Goal: Check status: Check status

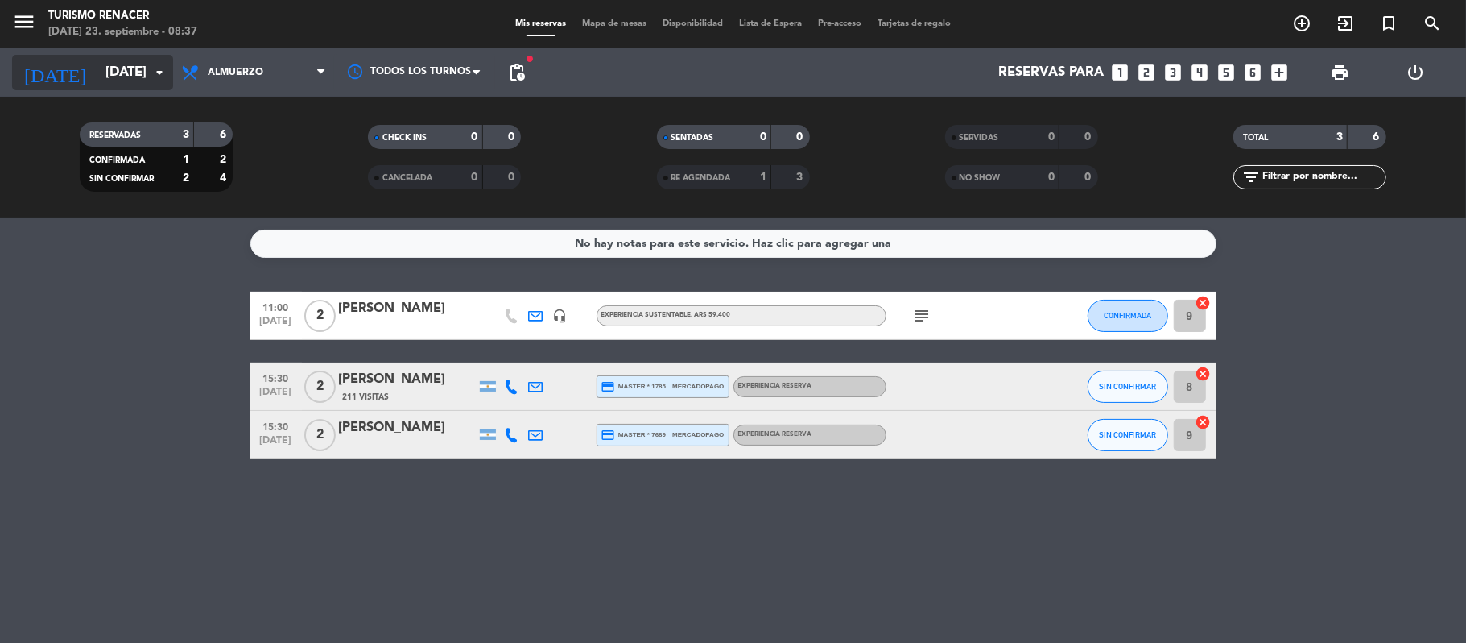
click at [113, 62] on input "[DATE]" at bounding box center [184, 72] width 174 height 31
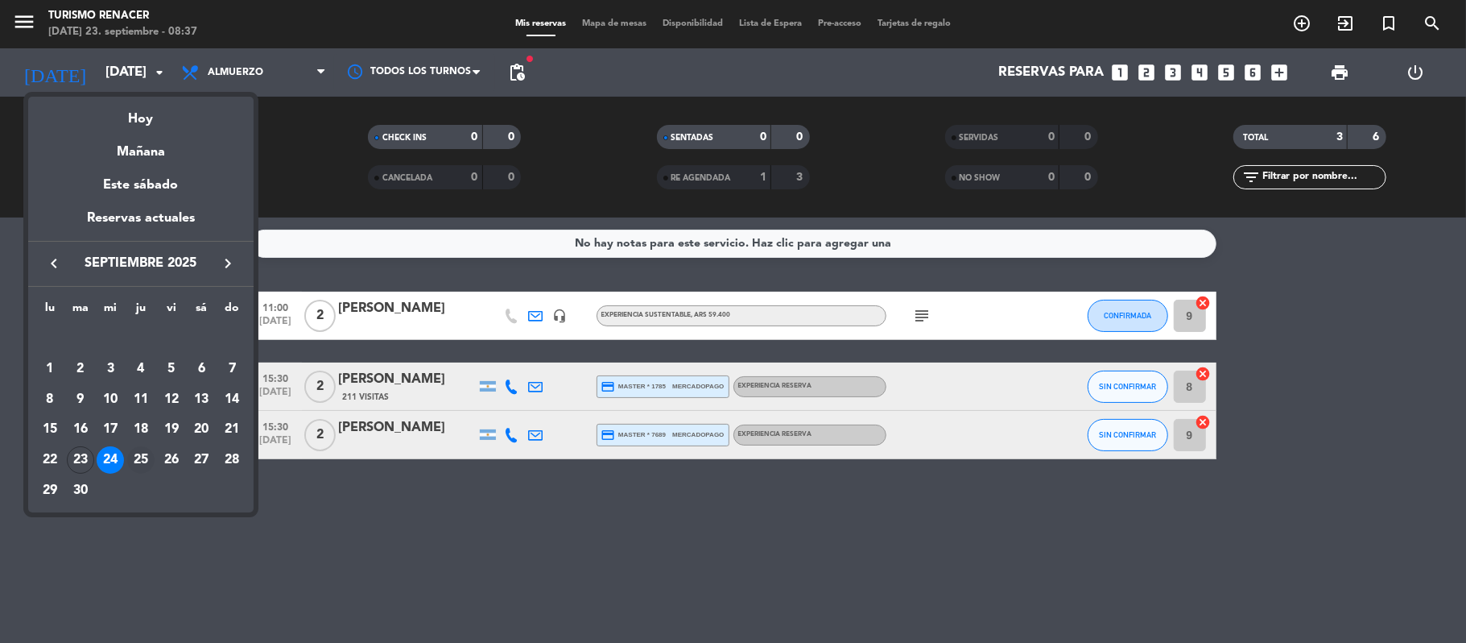
click at [137, 465] on div "25" at bounding box center [140, 459] width 27 height 27
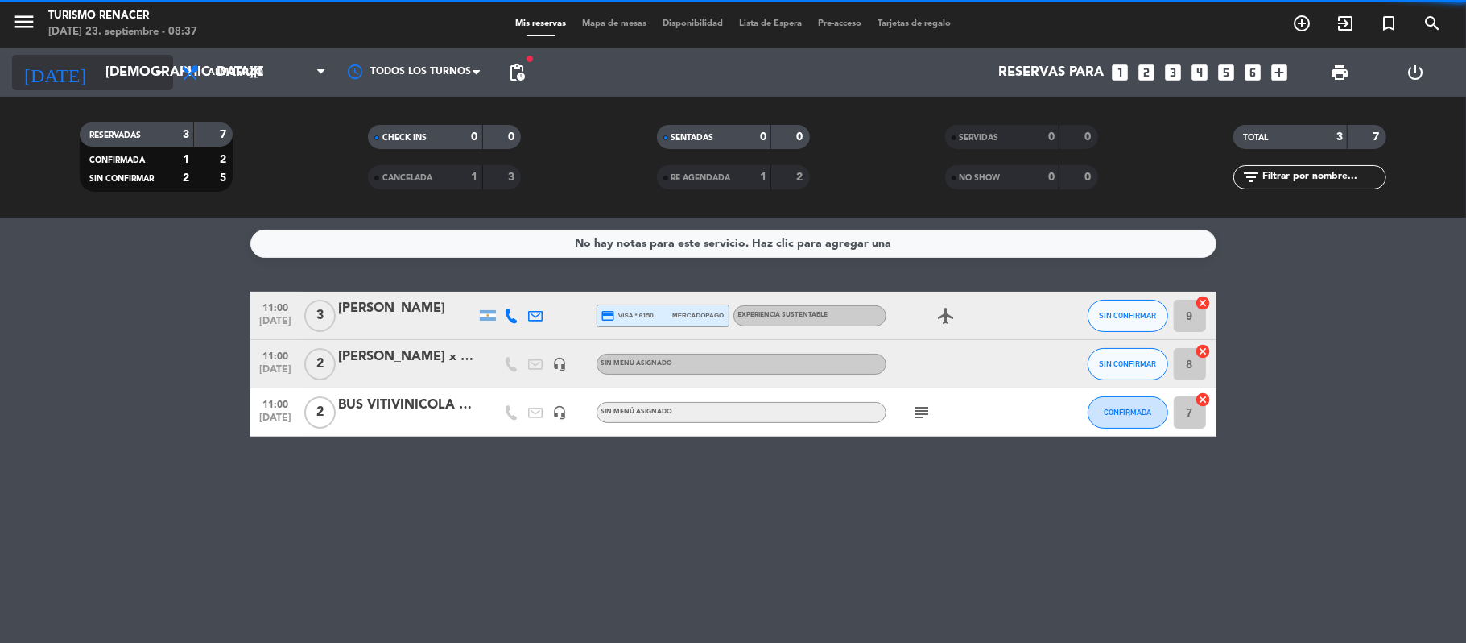
click at [138, 81] on input "[DEMOGRAPHIC_DATA][DATE]" at bounding box center [184, 72] width 174 height 31
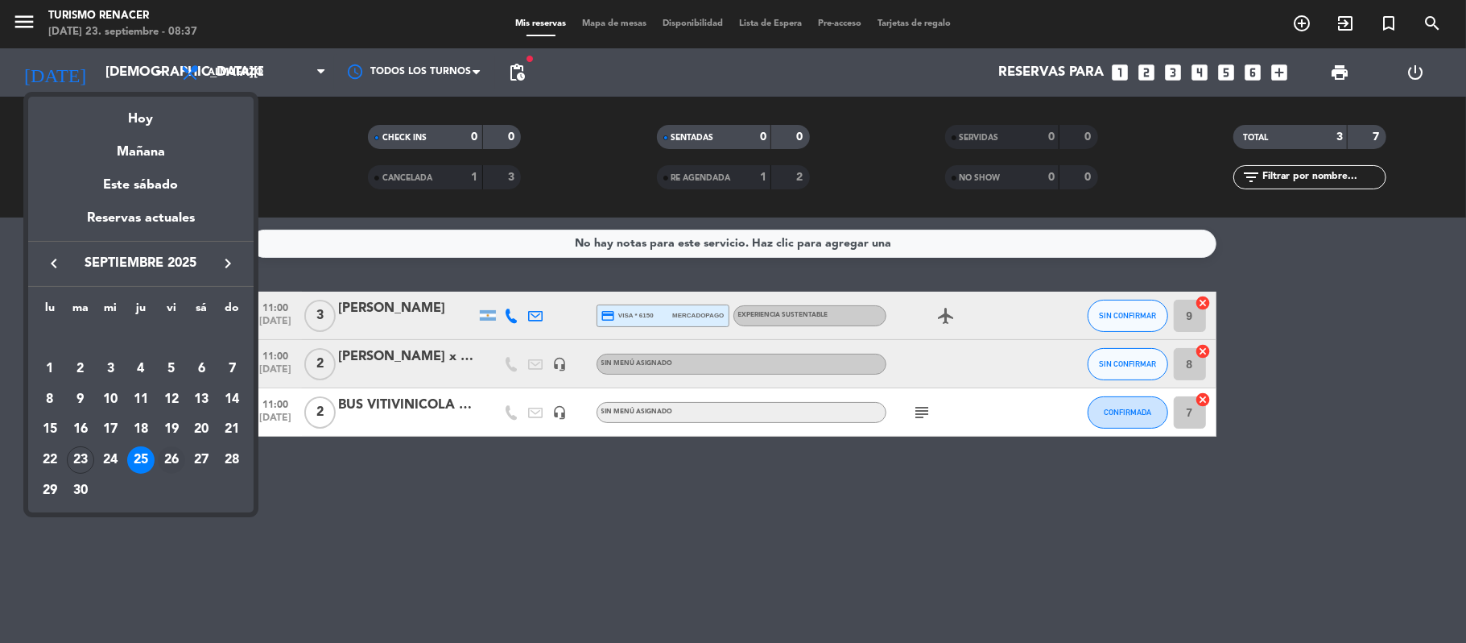
click at [167, 453] on div "26" at bounding box center [171, 459] width 27 height 27
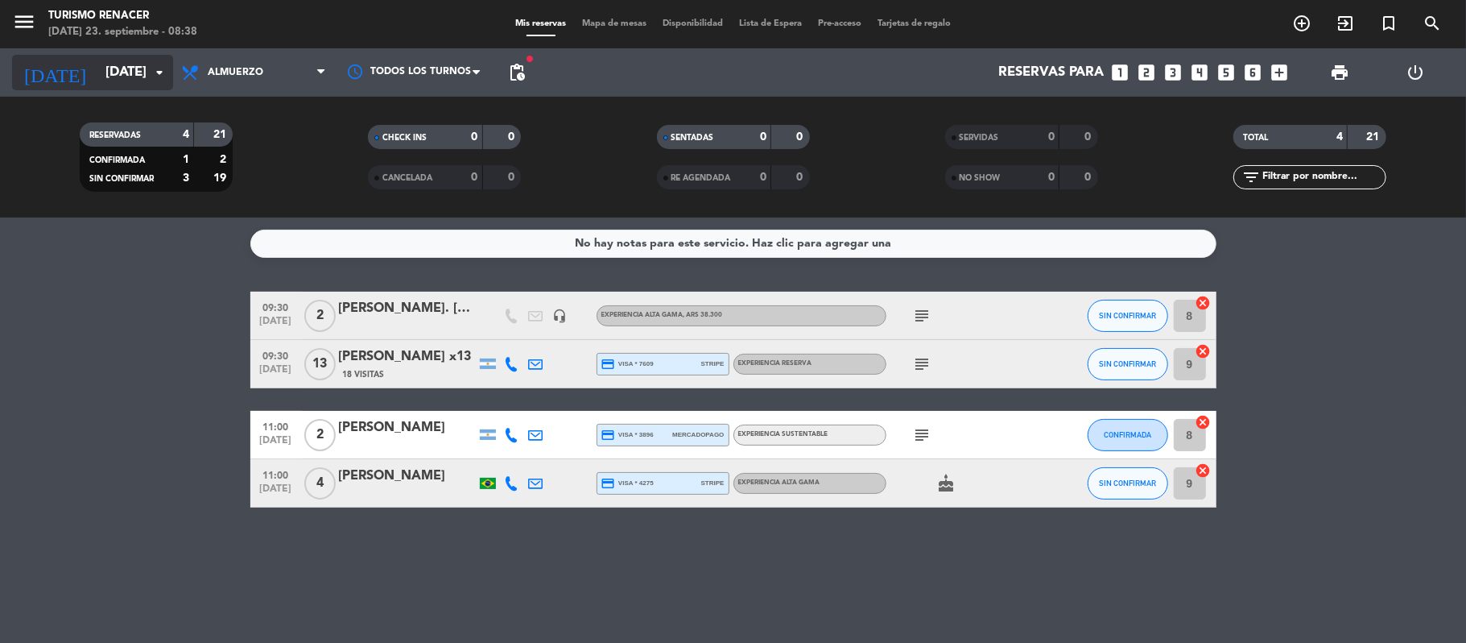
click at [143, 69] on input "[DATE]" at bounding box center [184, 72] width 174 height 31
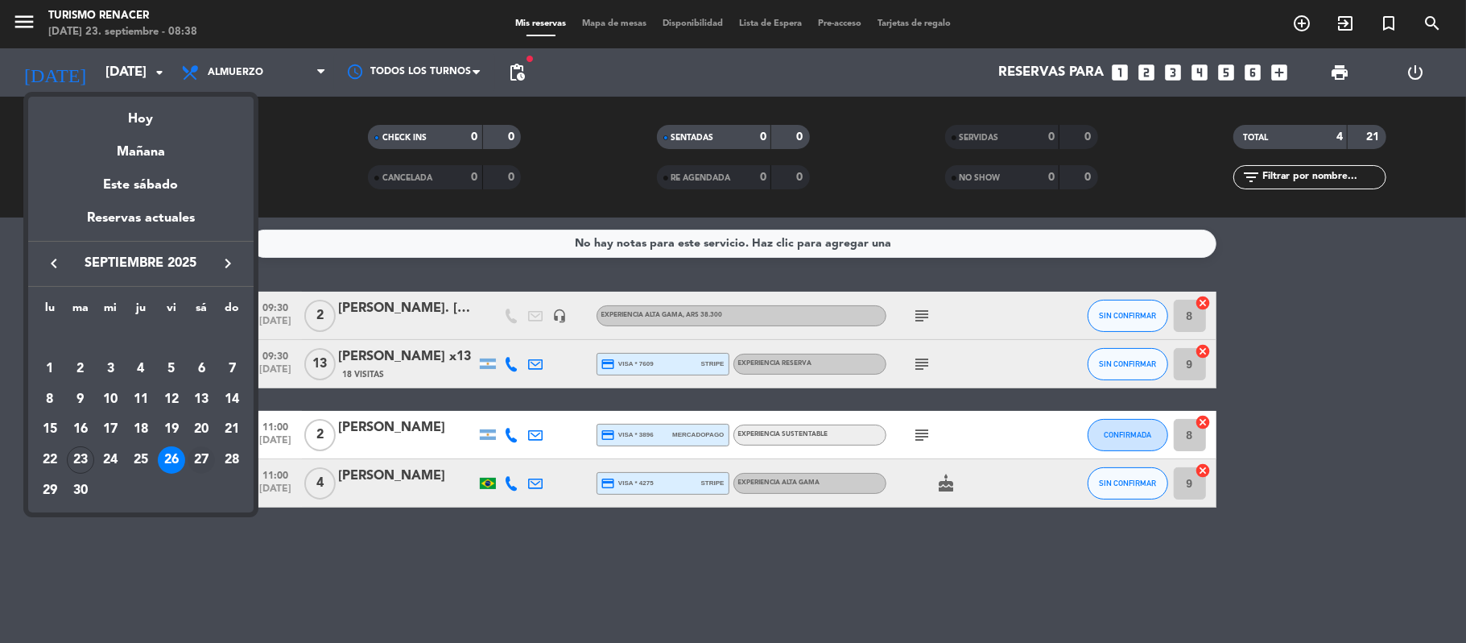
click at [205, 455] on div "27" at bounding box center [201, 459] width 27 height 27
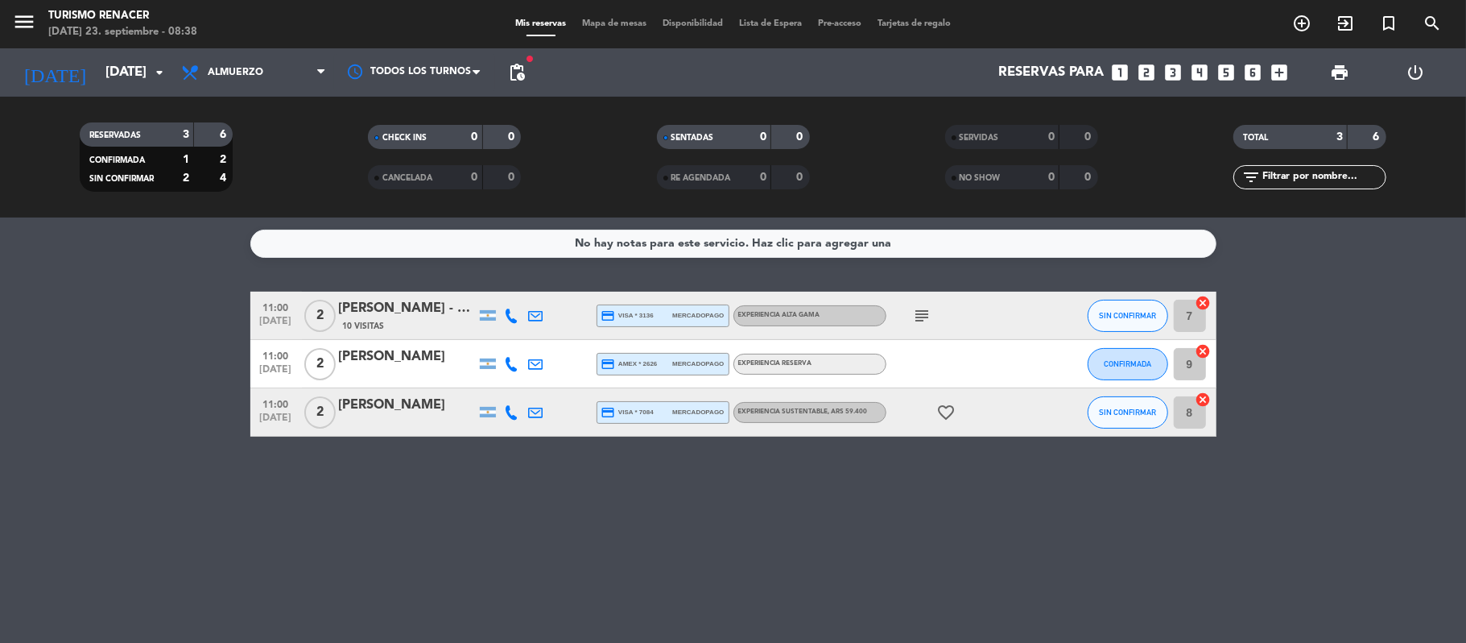
click at [928, 314] on icon "subject" at bounding box center [922, 315] width 19 height 19
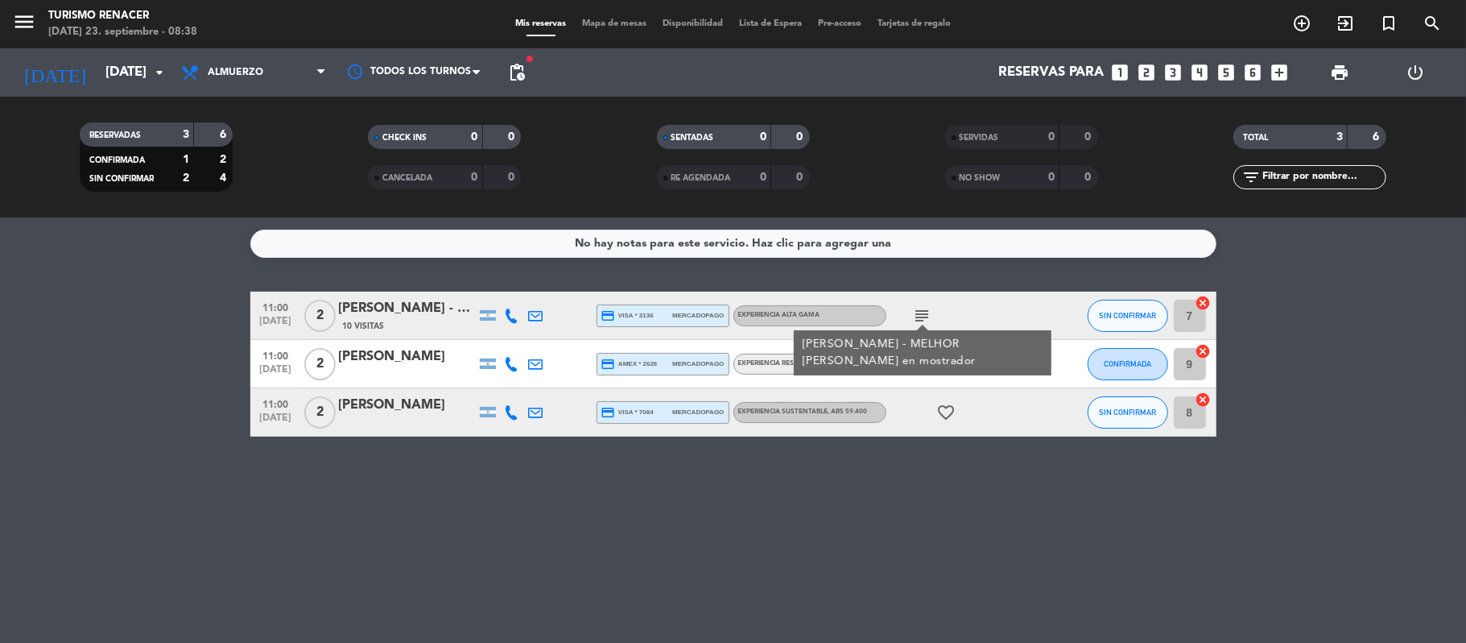
click at [928, 314] on icon "subject" at bounding box center [922, 315] width 19 height 19
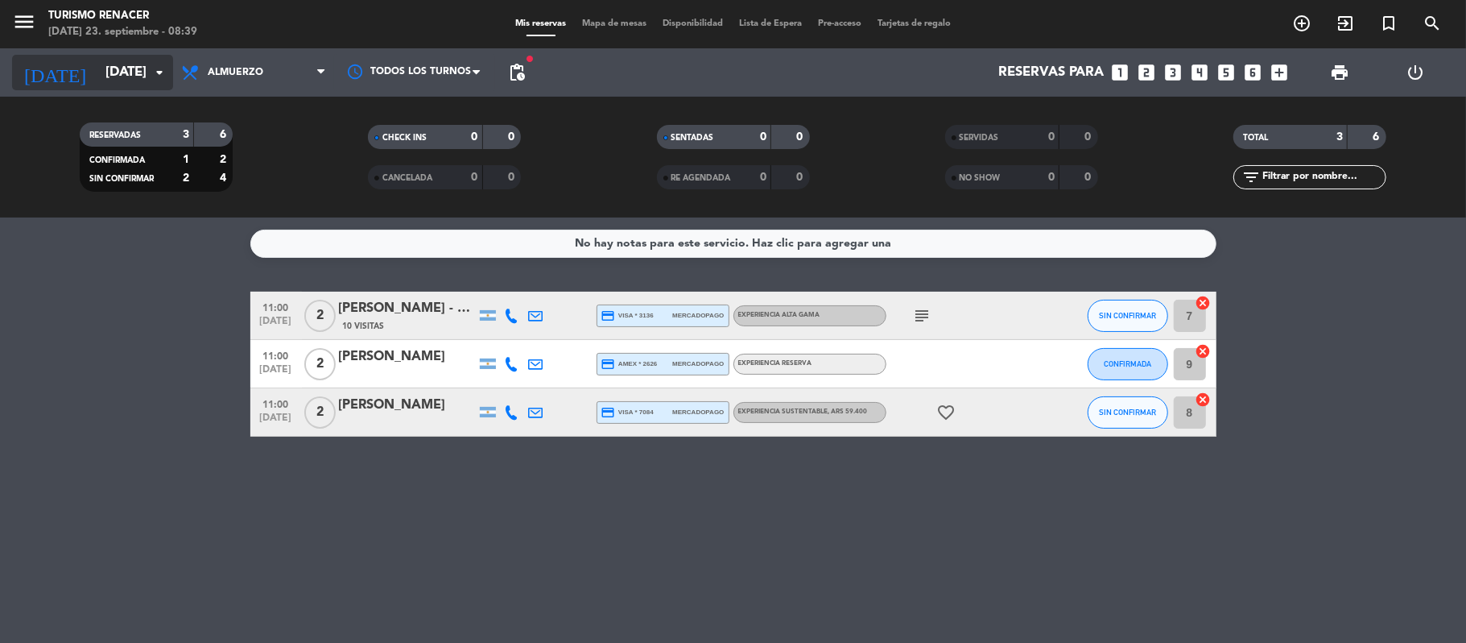
click at [149, 82] on input "[DATE]" at bounding box center [184, 72] width 174 height 31
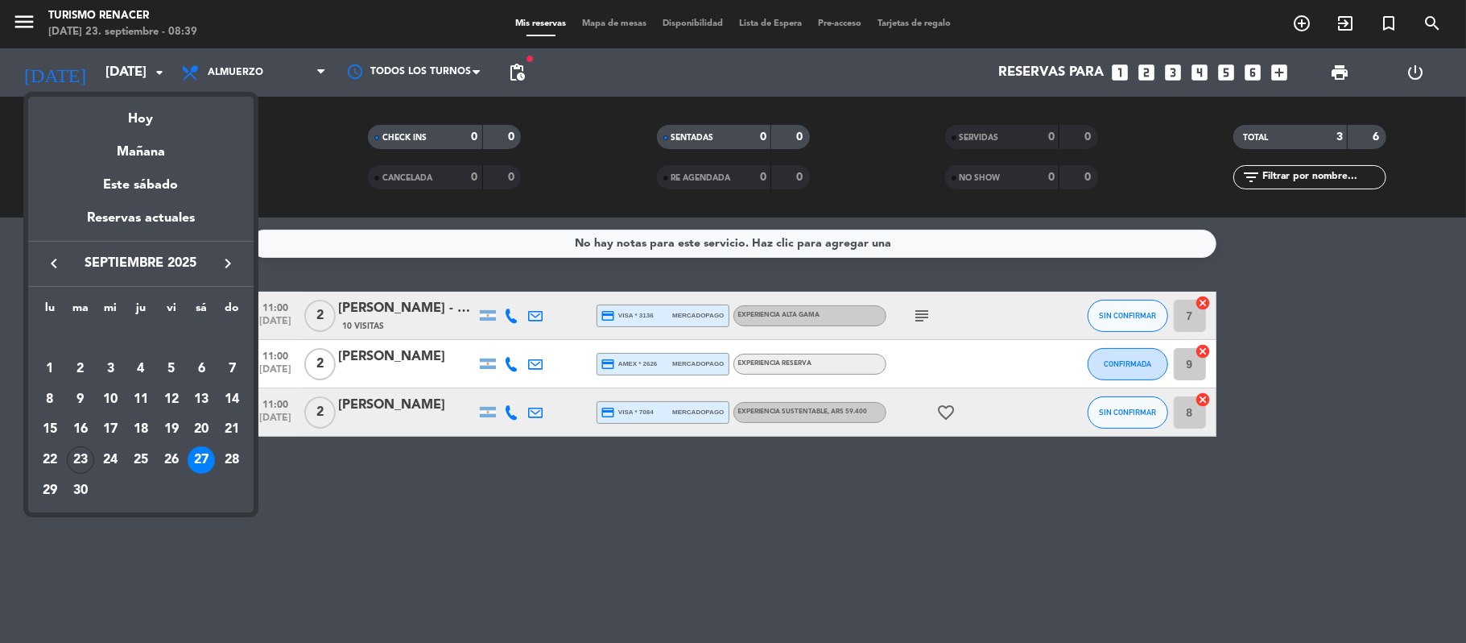
click at [229, 272] on icon "keyboard_arrow_right" at bounding box center [227, 263] width 19 height 19
click at [200, 400] on div "11" at bounding box center [201, 399] width 27 height 27
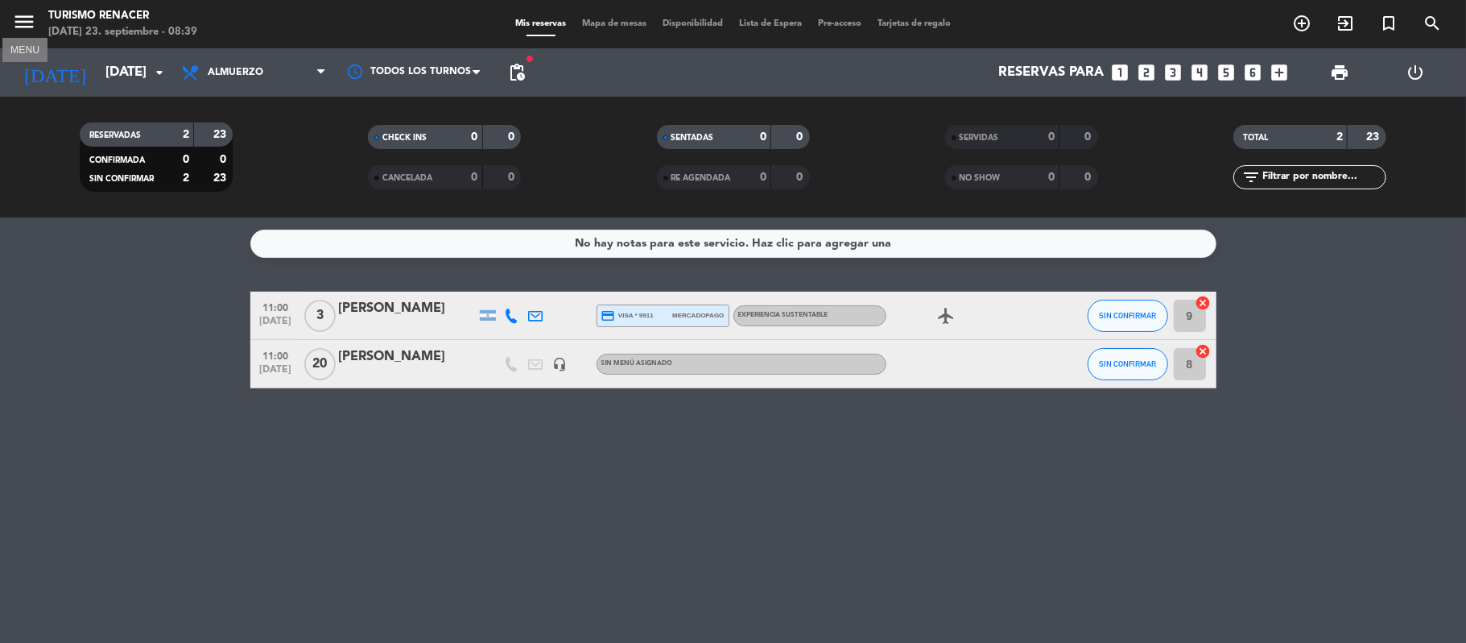
click at [23, 17] on icon "menu" at bounding box center [24, 22] width 24 height 24
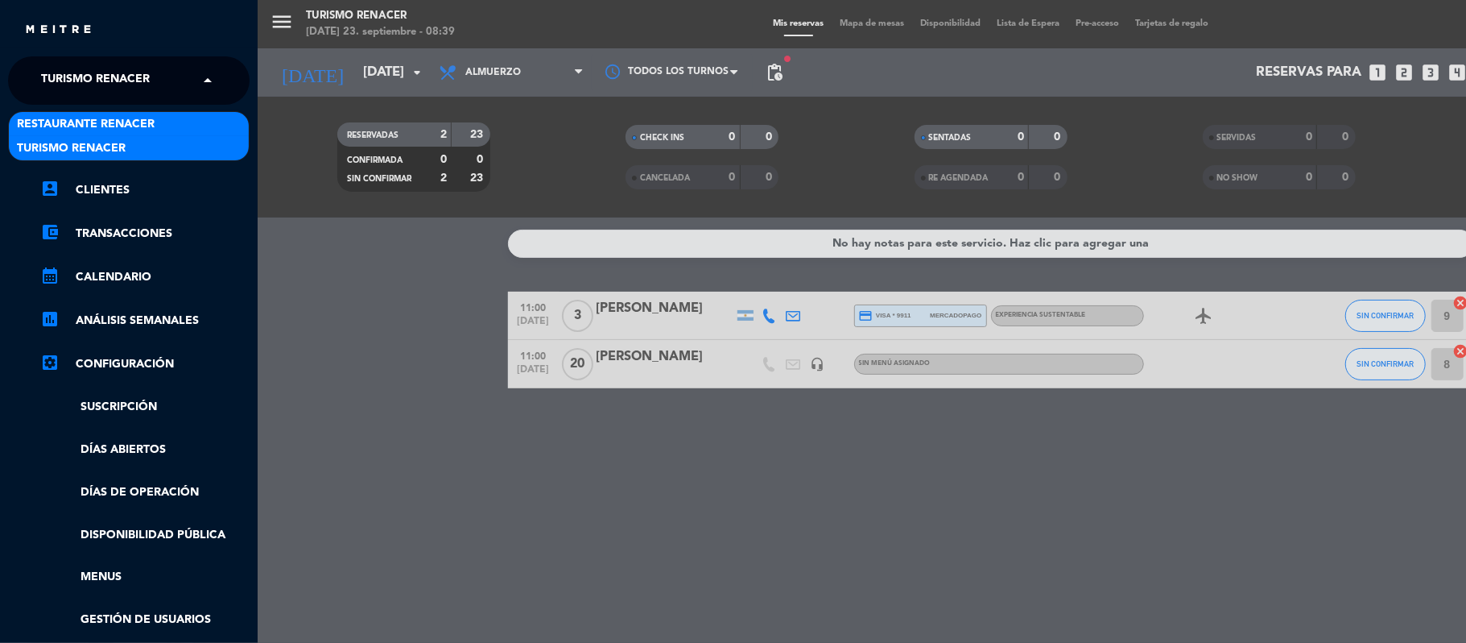
drag, startPoint x: 153, startPoint y: 84, endPoint x: 146, endPoint y: 121, distance: 37.7
click at [146, 105] on ng-select "× Turismo Renacer × Restaurante Renacer Turismo Renacer" at bounding box center [129, 80] width 242 height 48
click at [146, 121] on span "Restaurante Renacer" at bounding box center [86, 124] width 138 height 19
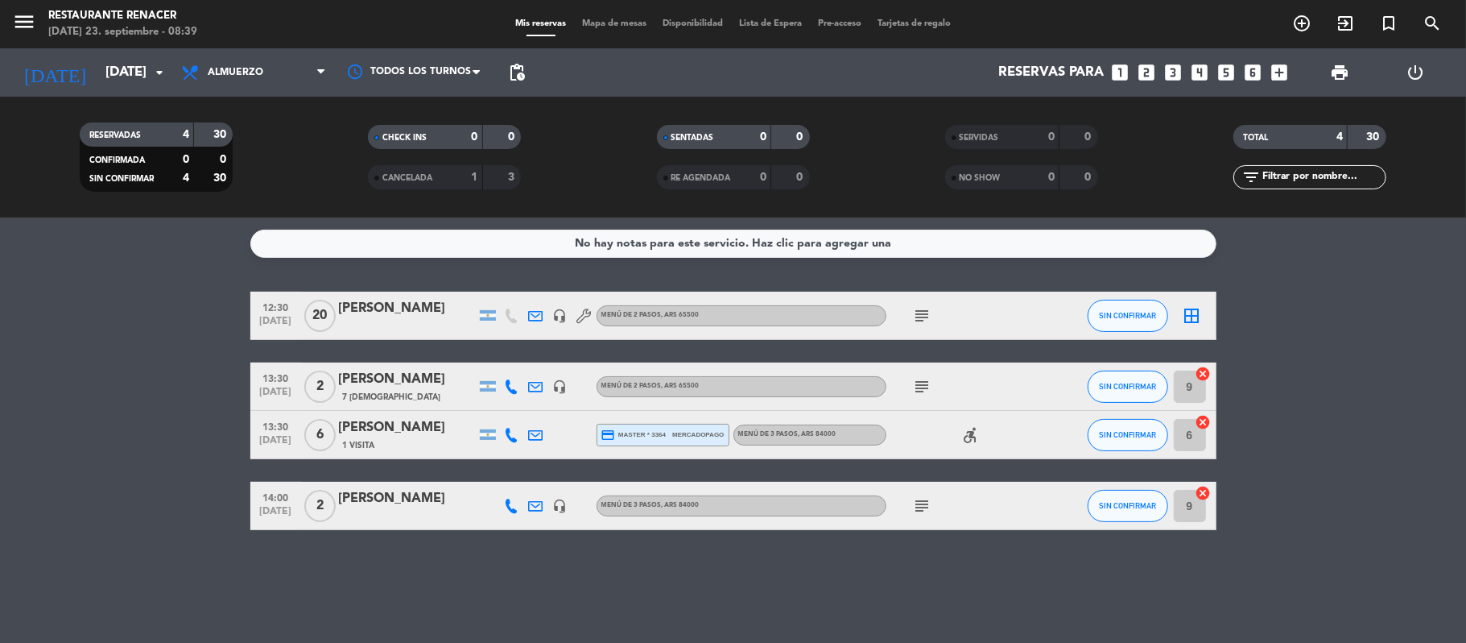
click at [919, 316] on icon "subject" at bounding box center [922, 315] width 19 height 19
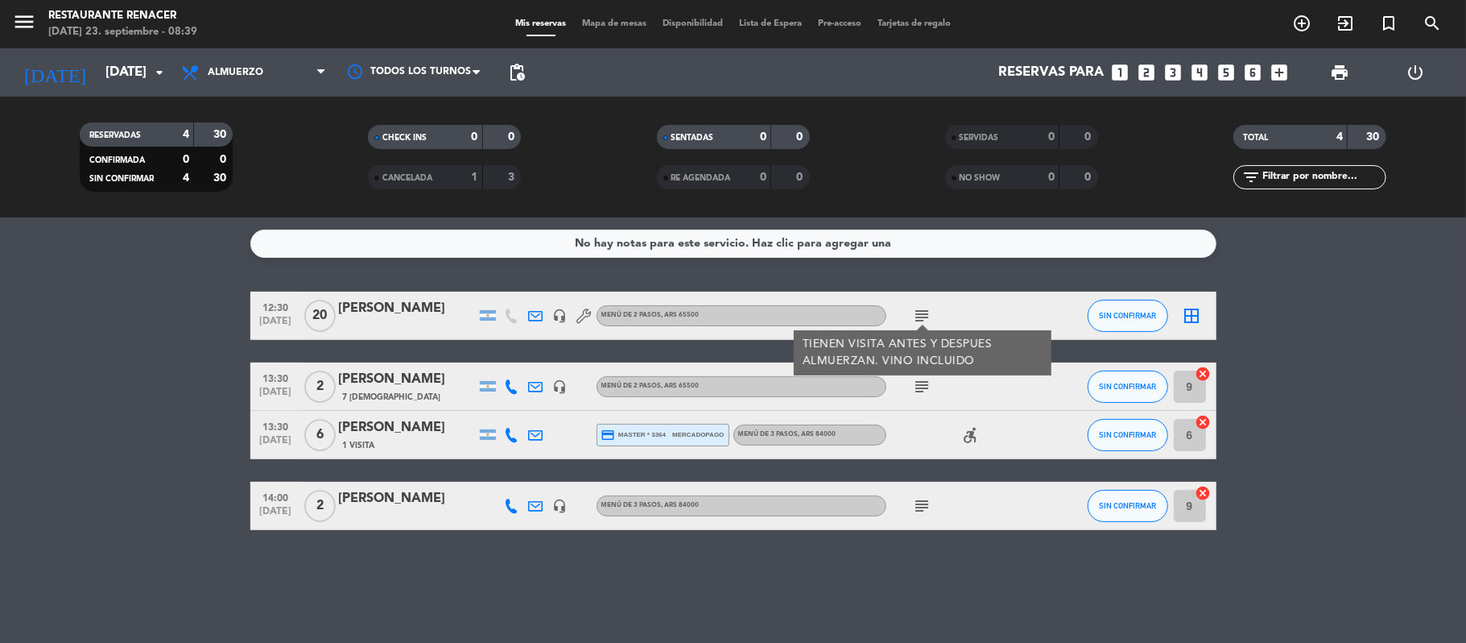
click at [919, 316] on icon "subject" at bounding box center [922, 315] width 19 height 19
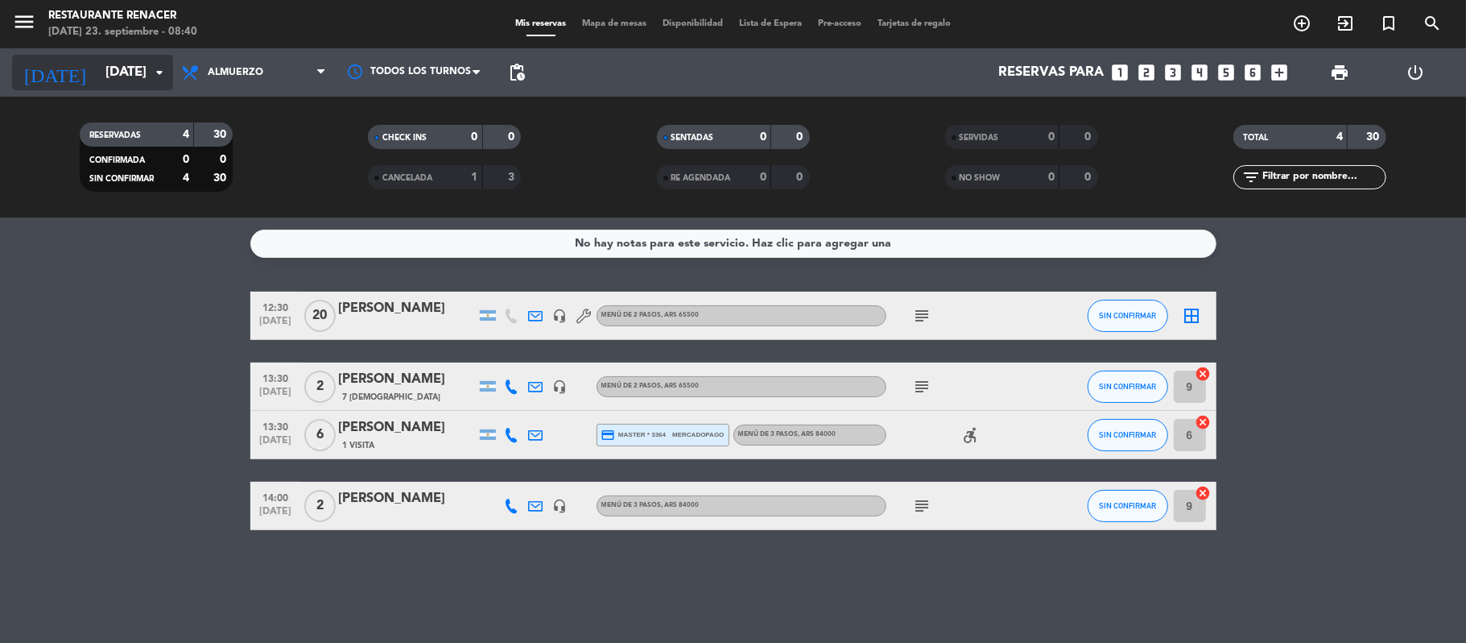
click at [116, 62] on input "[DATE]" at bounding box center [184, 72] width 174 height 31
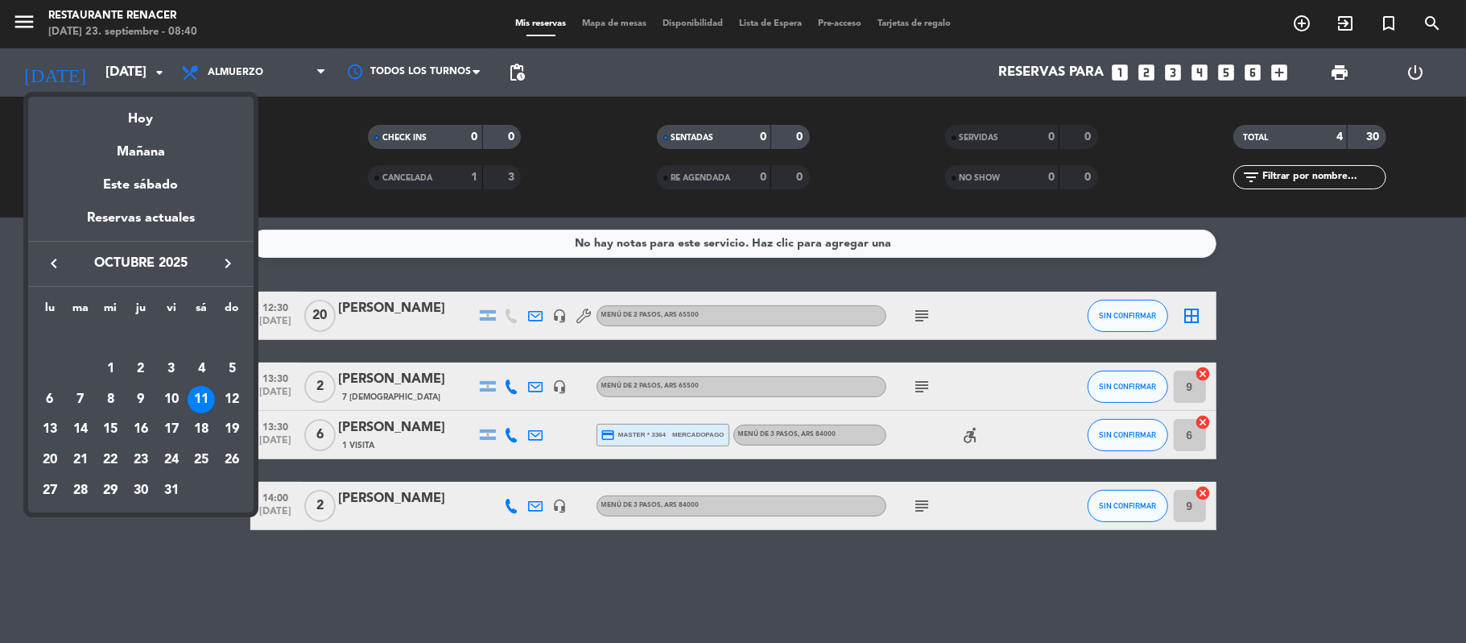
click at [229, 254] on icon "keyboard_arrow_right" at bounding box center [227, 263] width 19 height 19
click at [47, 459] on div "24" at bounding box center [49, 459] width 27 height 27
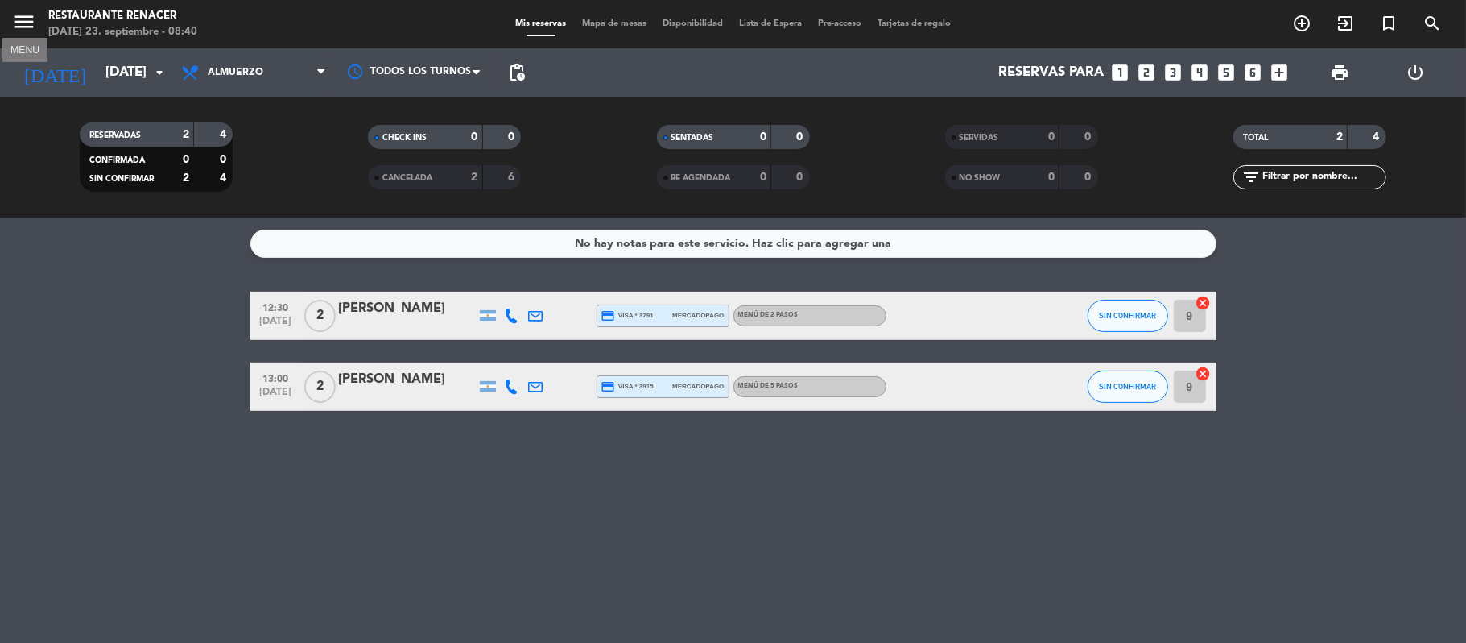
click at [19, 27] on icon "menu" at bounding box center [24, 22] width 24 height 24
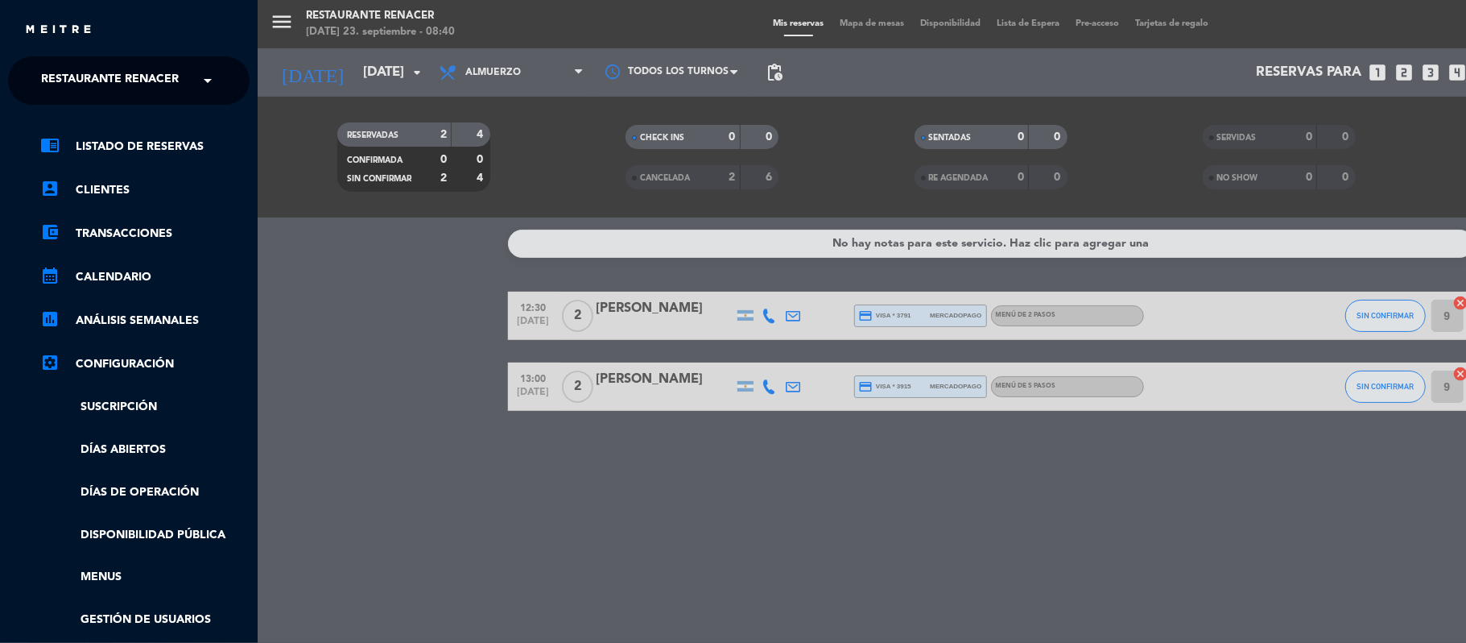
click at [122, 82] on span "Restaurante Renacer" at bounding box center [110, 81] width 138 height 34
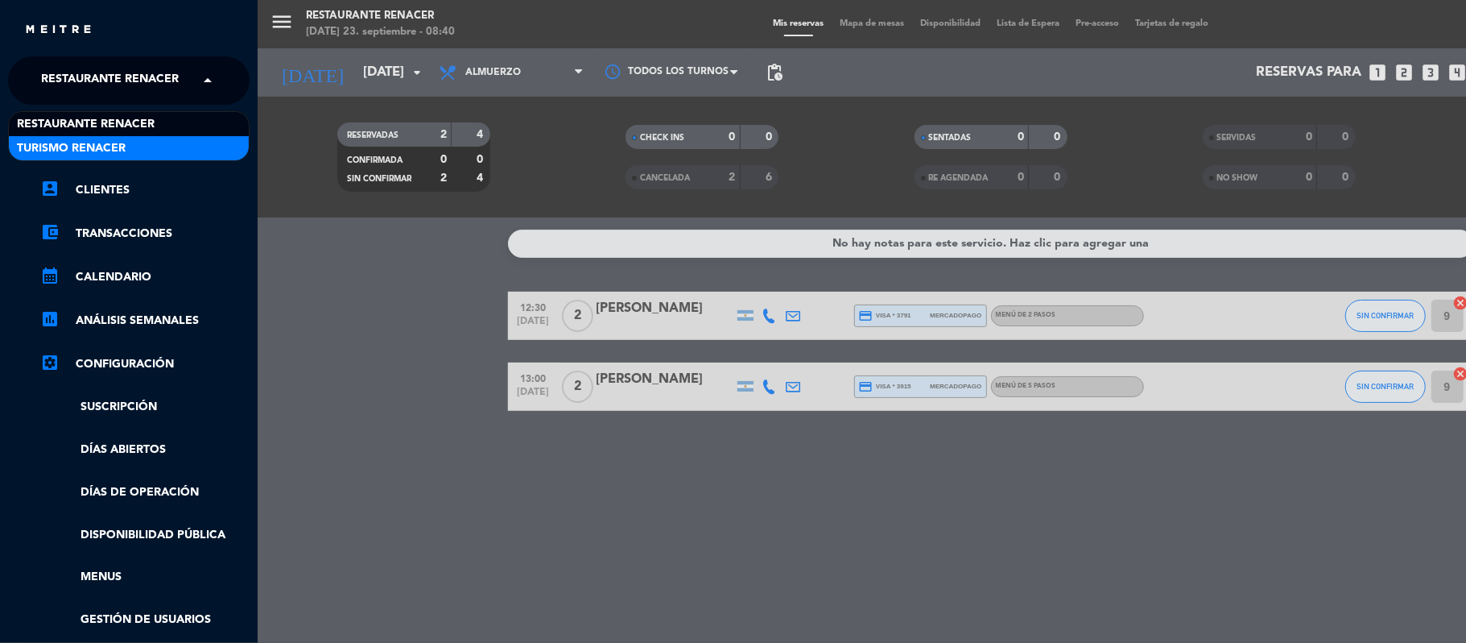
click at [122, 139] on span "Turismo Renacer" at bounding box center [71, 148] width 109 height 19
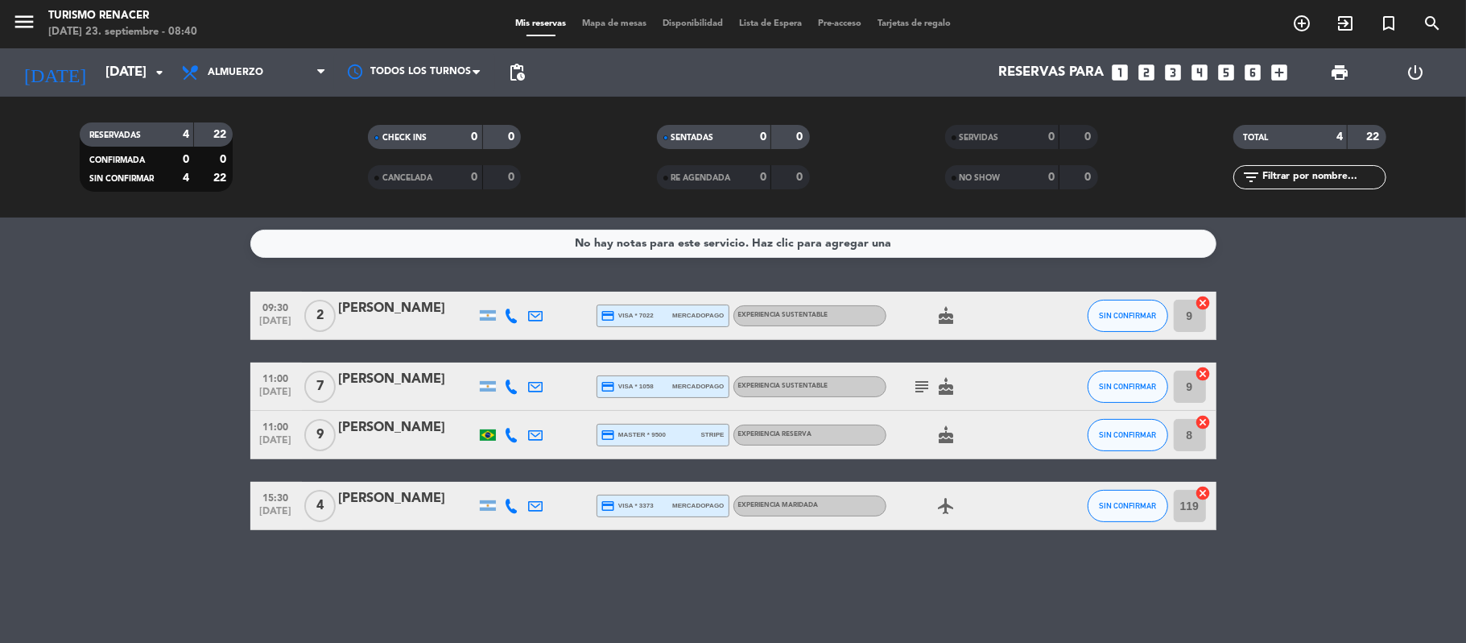
click at [928, 387] on icon "subject" at bounding box center [922, 386] width 19 height 19
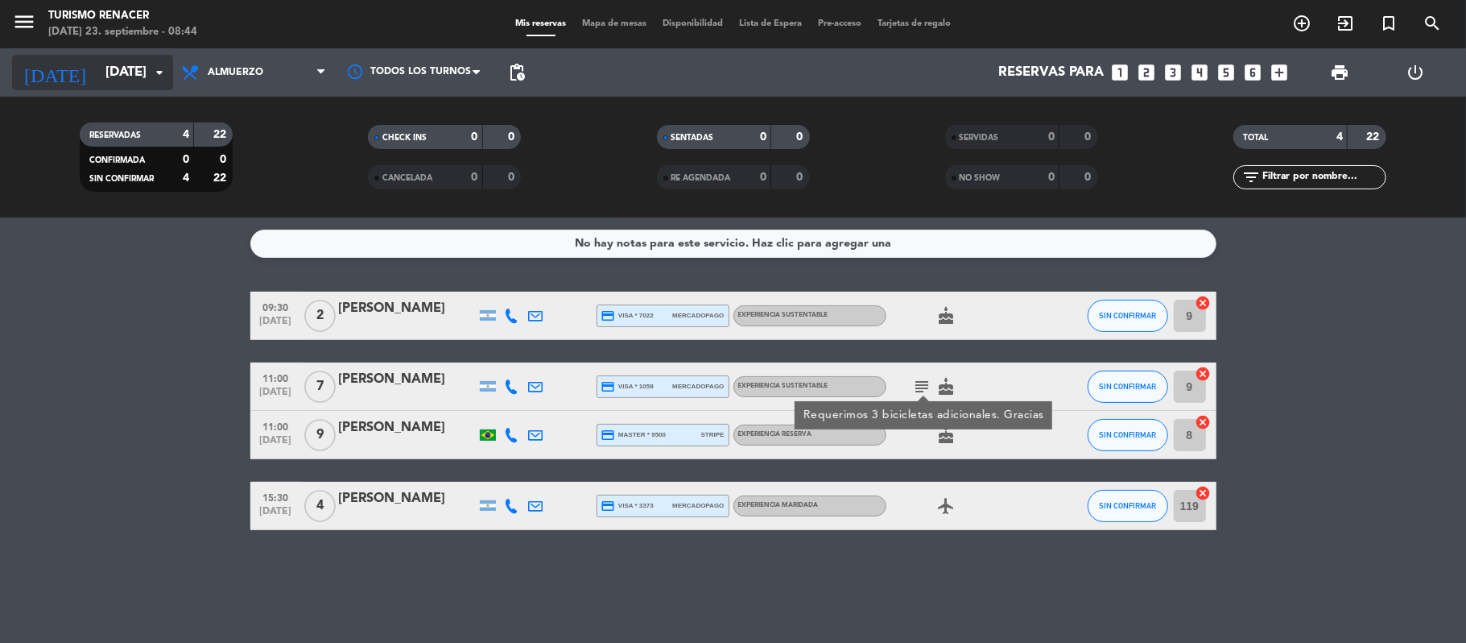
click at [147, 57] on input "[DATE]" at bounding box center [184, 72] width 174 height 31
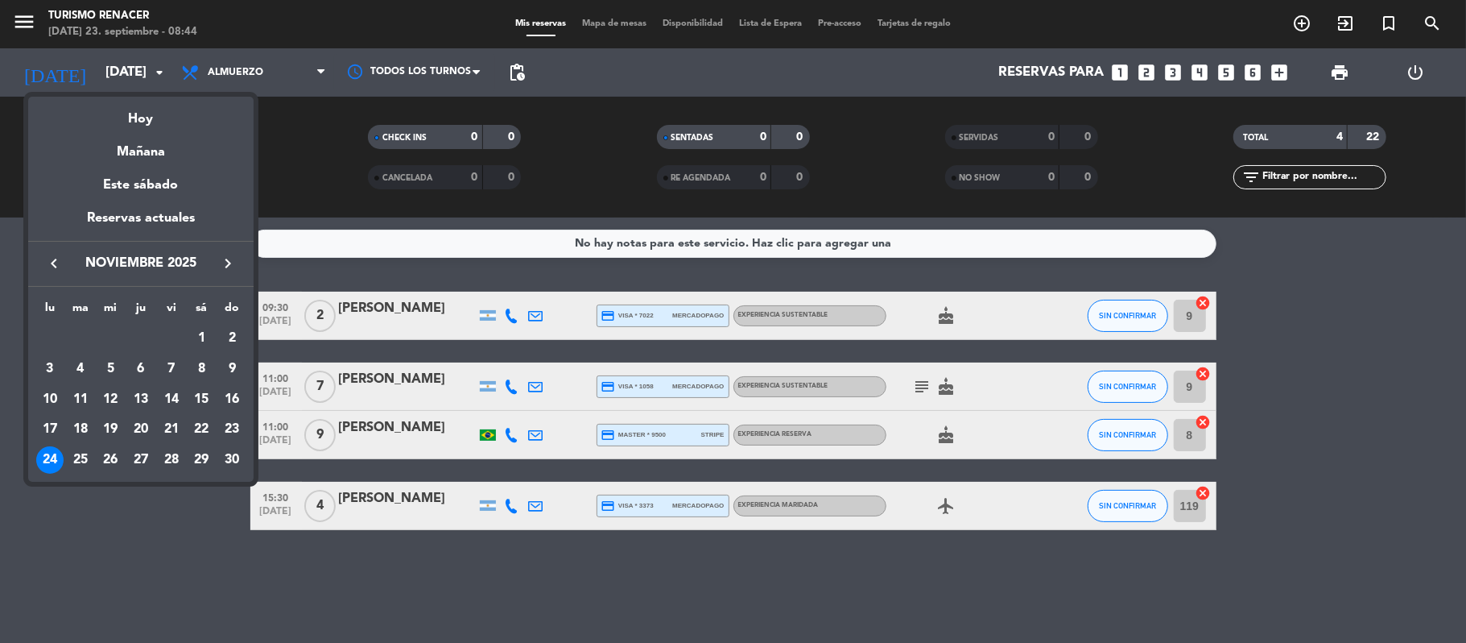
click at [225, 269] on icon "keyboard_arrow_right" at bounding box center [227, 263] width 19 height 19
click at [169, 336] on div "2" at bounding box center [171, 337] width 27 height 27
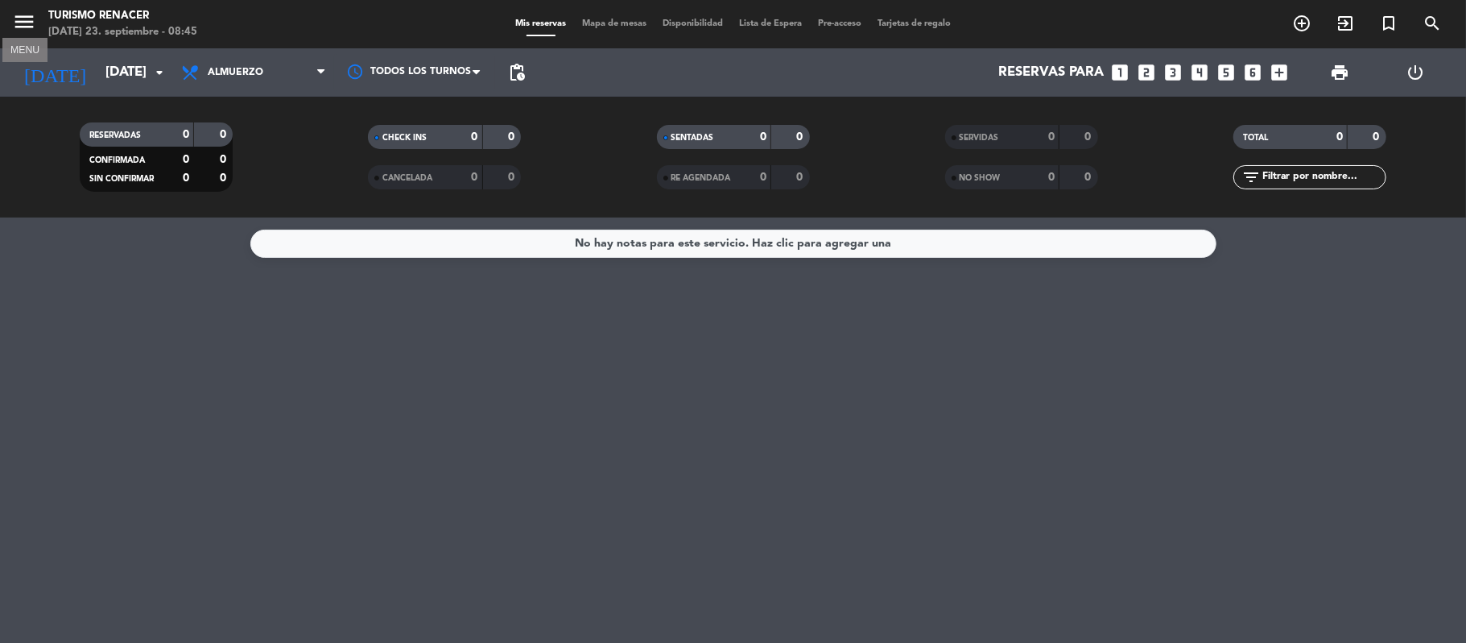
click at [26, 14] on icon "menu" at bounding box center [24, 22] width 24 height 24
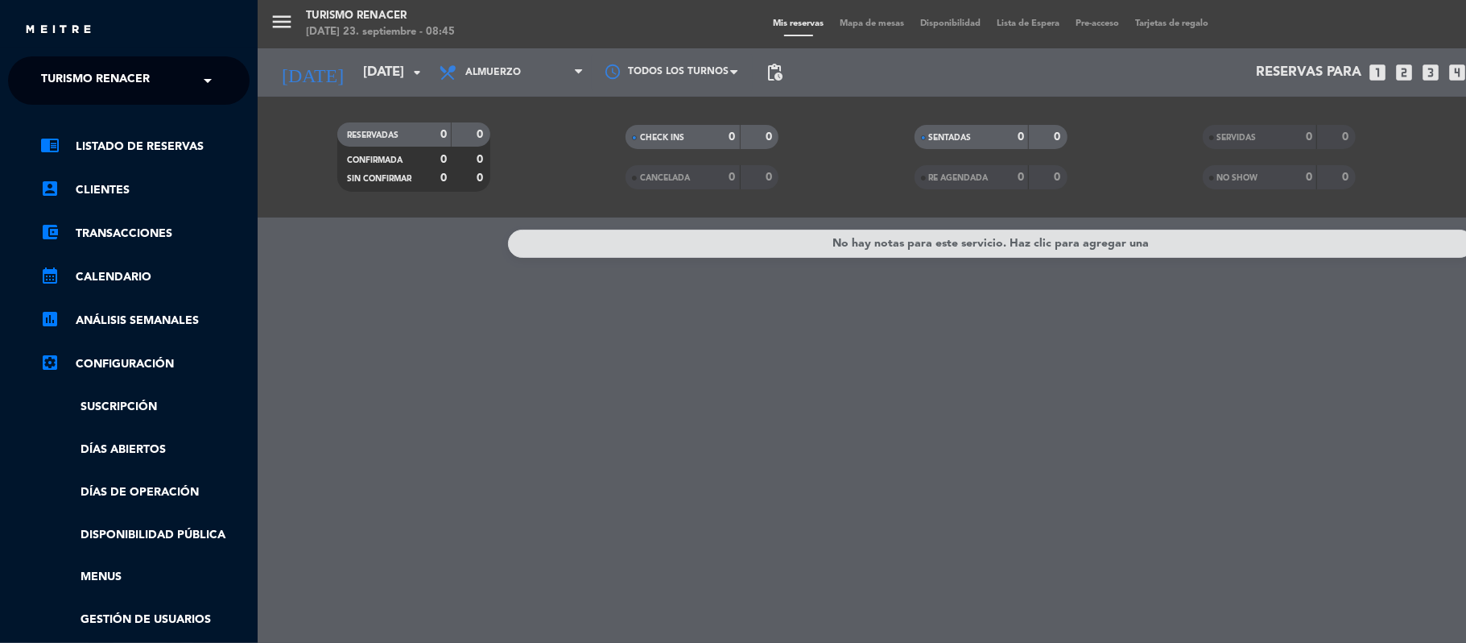
click at [165, 84] on div "× Turismo Renacer" at bounding box center [104, 81] width 139 height 34
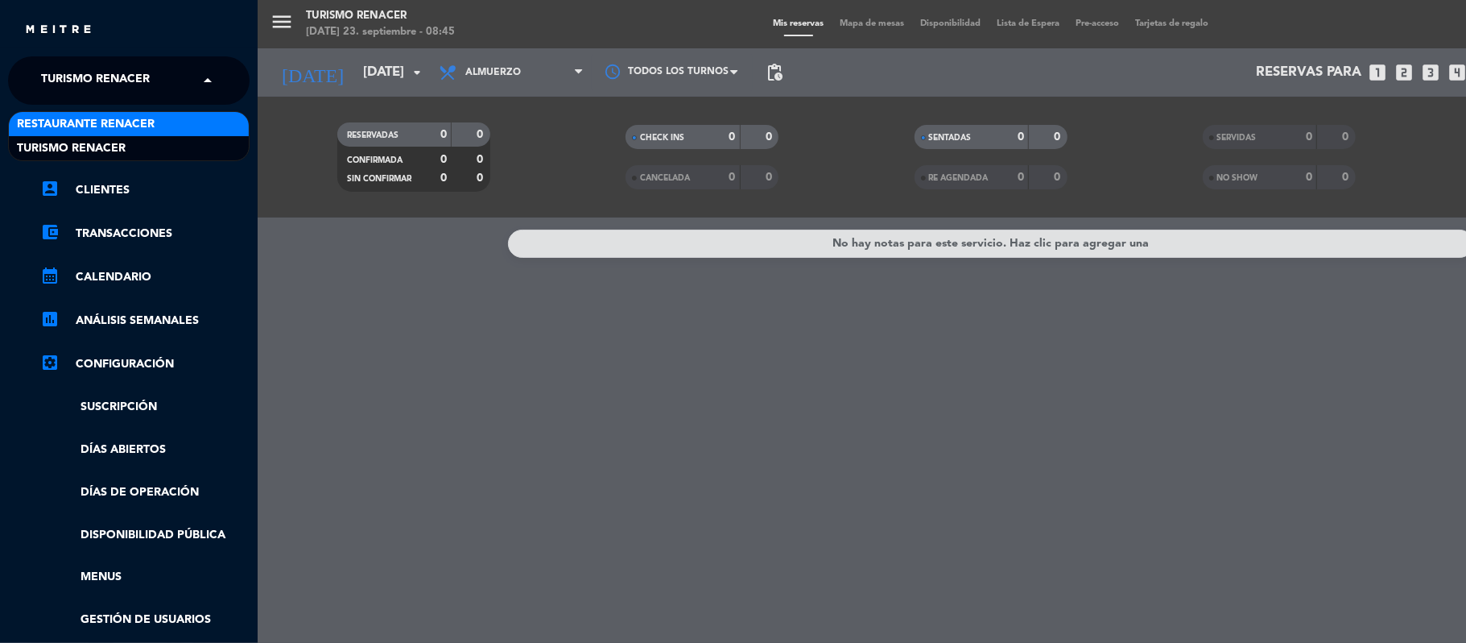
click at [174, 121] on div "Restaurante Renacer" at bounding box center [129, 124] width 240 height 24
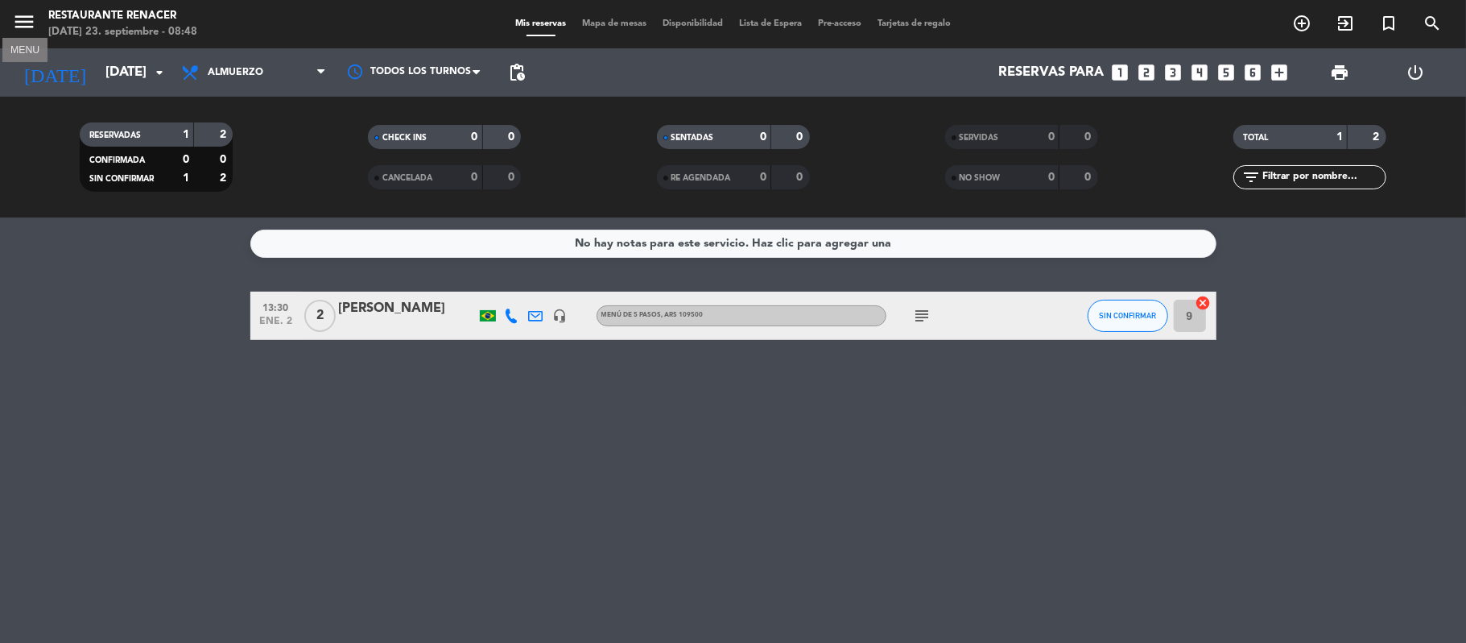
click at [33, 23] on icon "menu" at bounding box center [24, 22] width 24 height 24
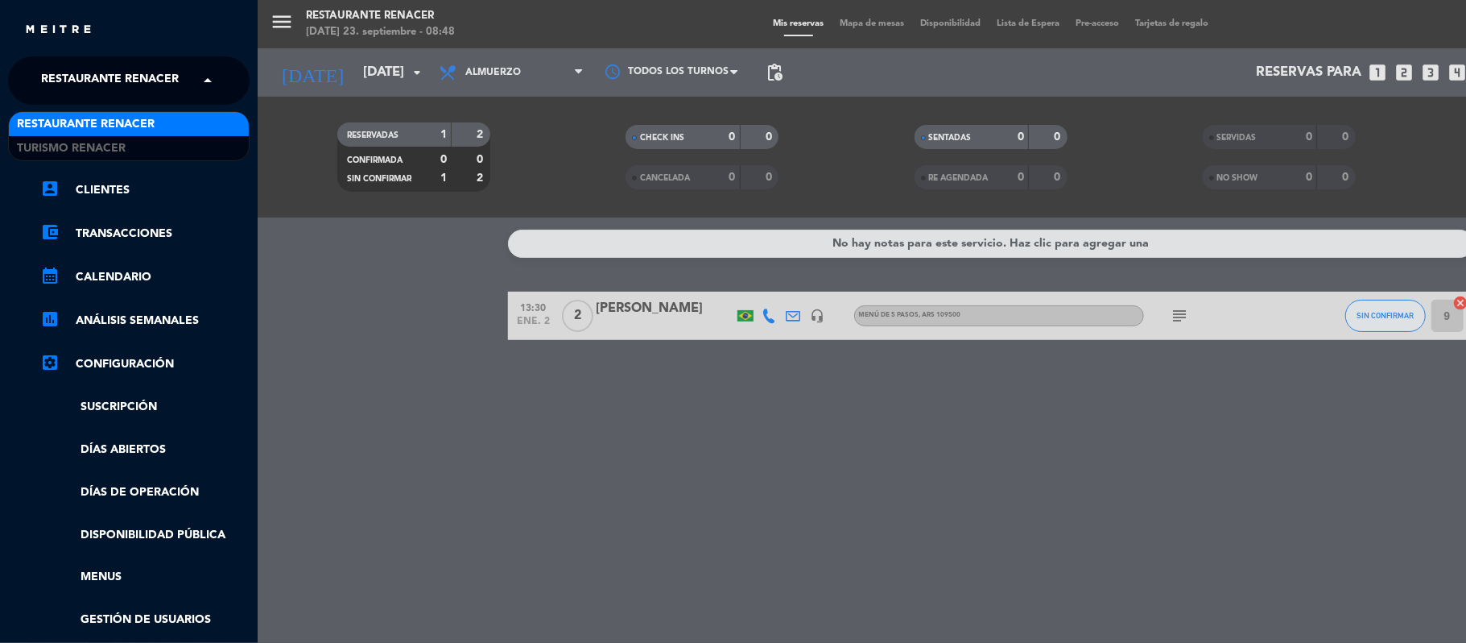
click at [98, 77] on span "Restaurante Renacer" at bounding box center [110, 81] width 138 height 34
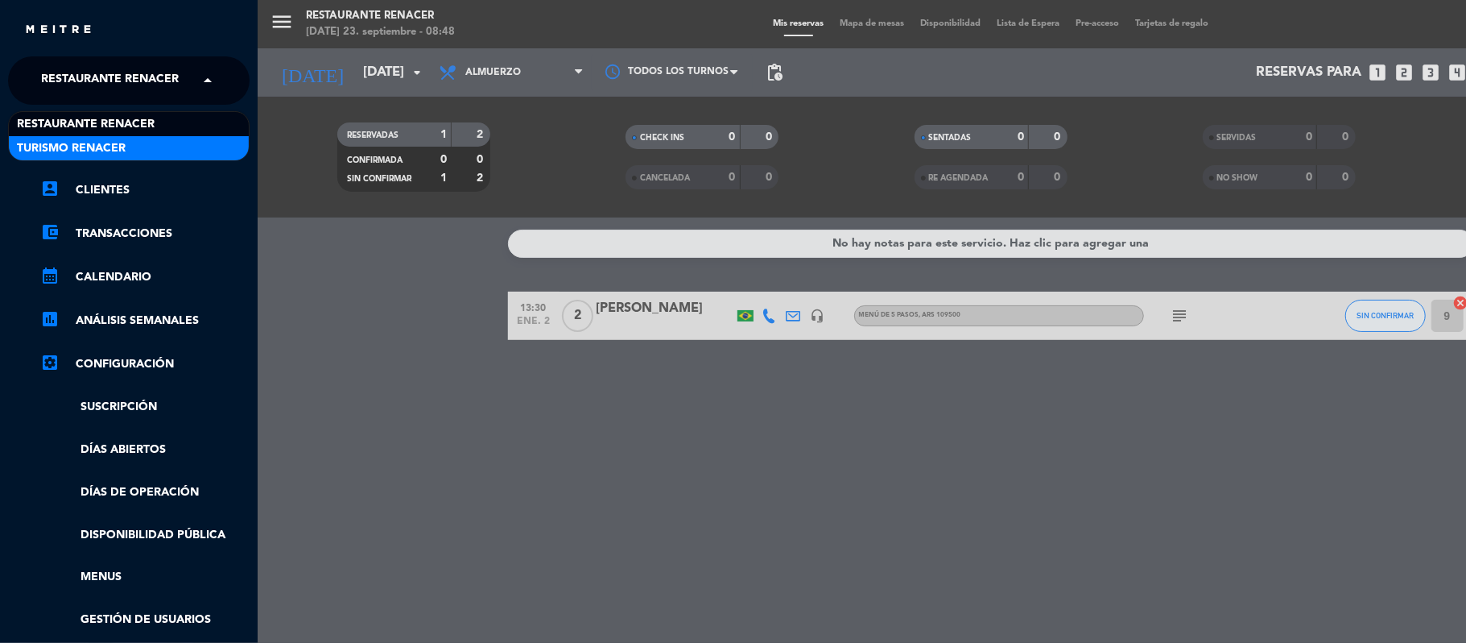
click at [101, 143] on span "Turismo Renacer" at bounding box center [71, 148] width 109 height 19
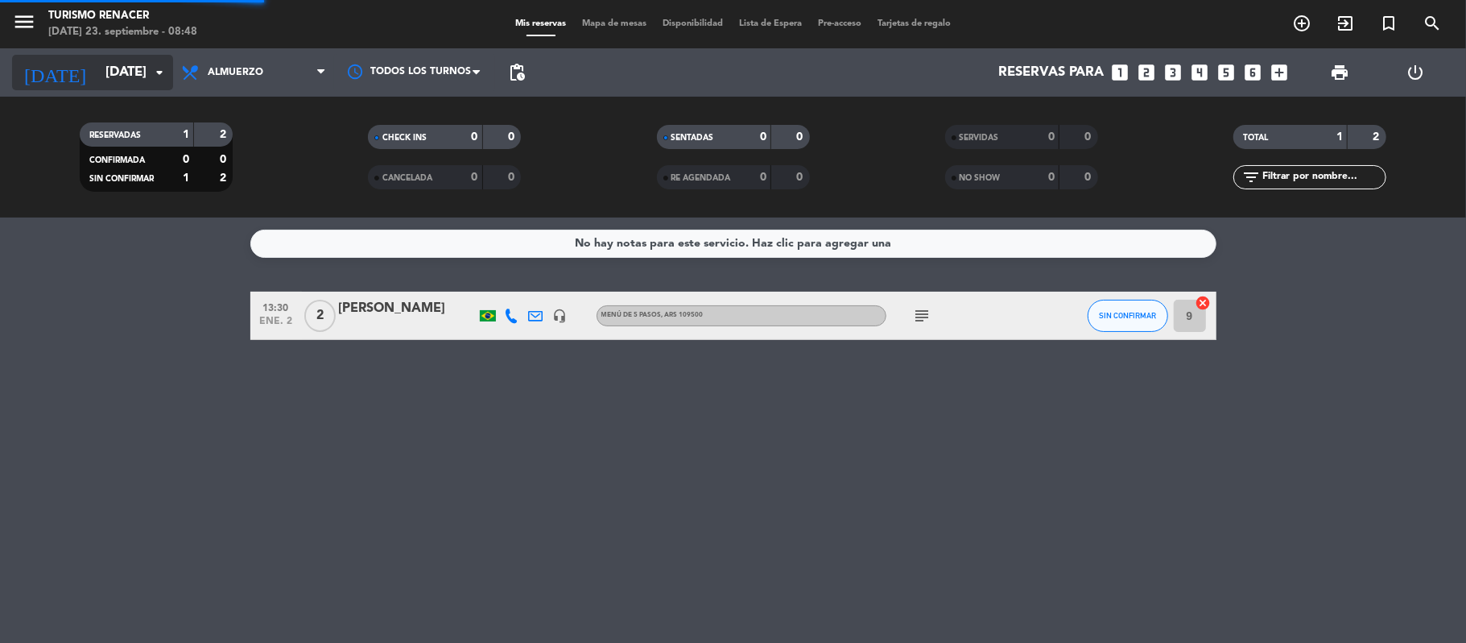
click at [127, 84] on input "[DATE]" at bounding box center [184, 72] width 174 height 31
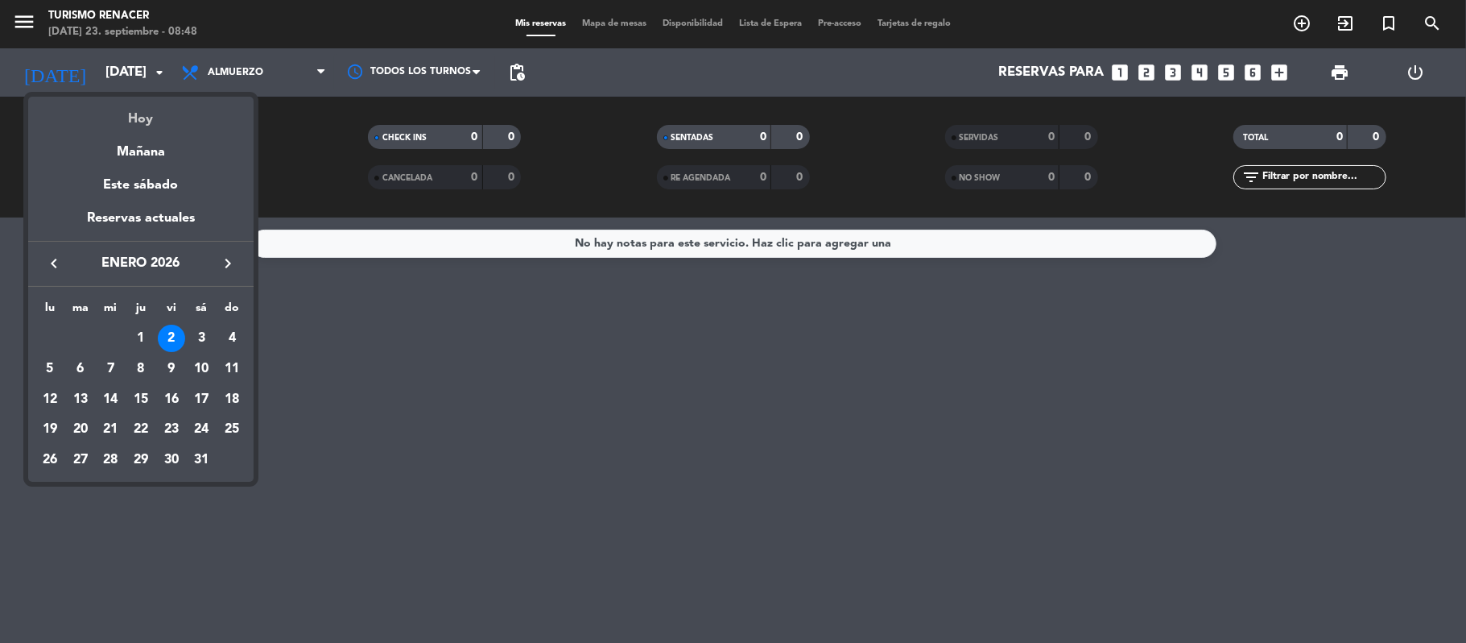
click at [130, 116] on div "Hoy" at bounding box center [140, 113] width 225 height 33
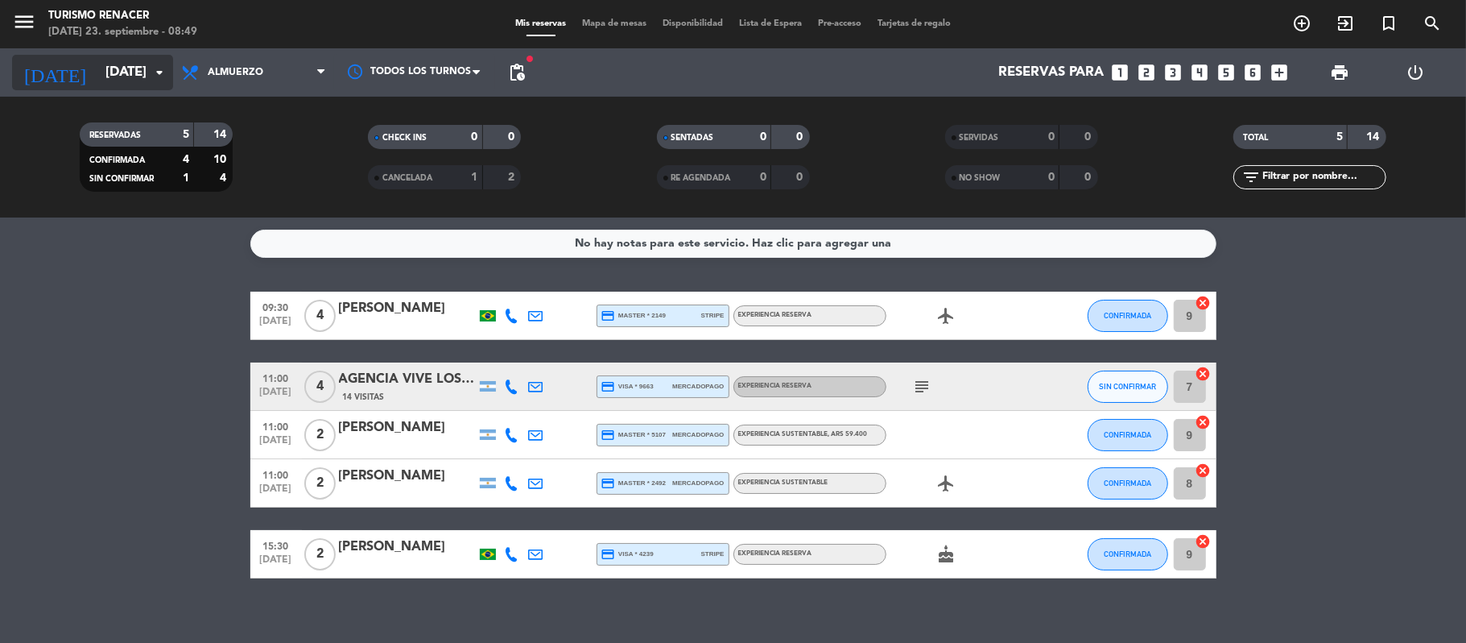
click at [97, 65] on input "[DATE]" at bounding box center [184, 72] width 174 height 31
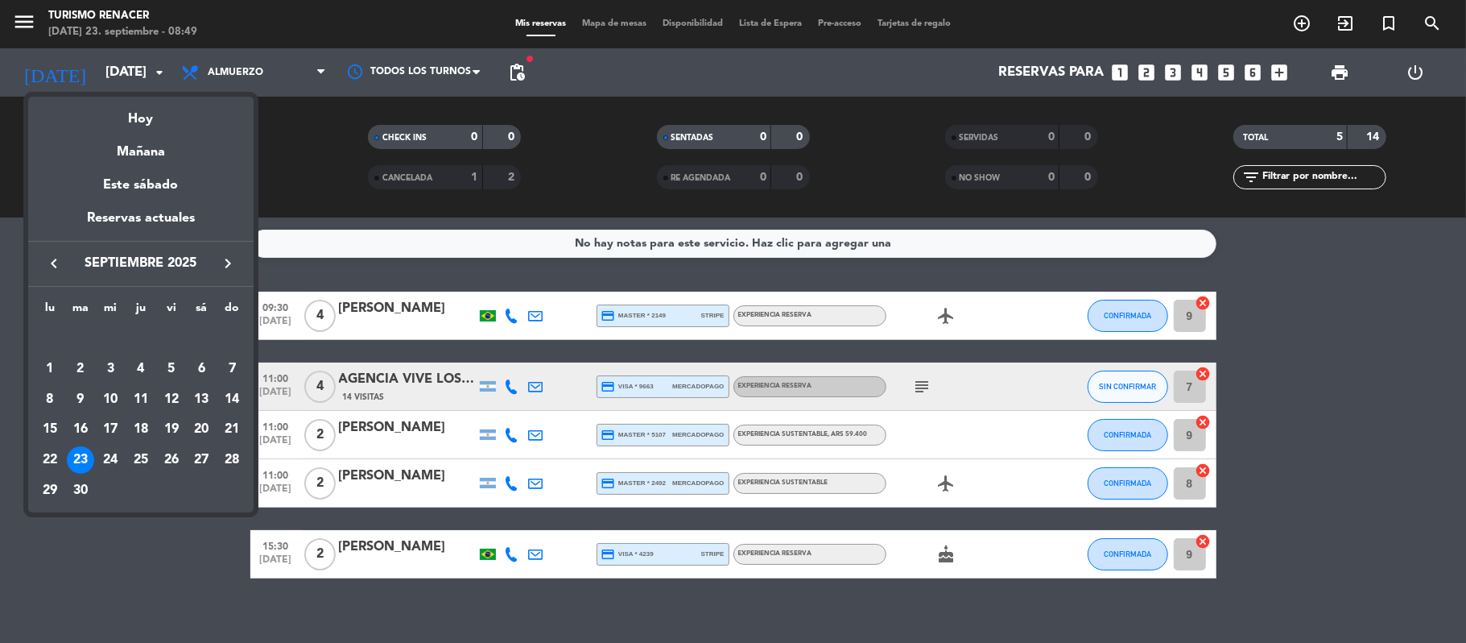
click at [230, 266] on icon "keyboard_arrow_right" at bounding box center [227, 263] width 19 height 19
click at [136, 433] on div "16" at bounding box center [140, 428] width 27 height 27
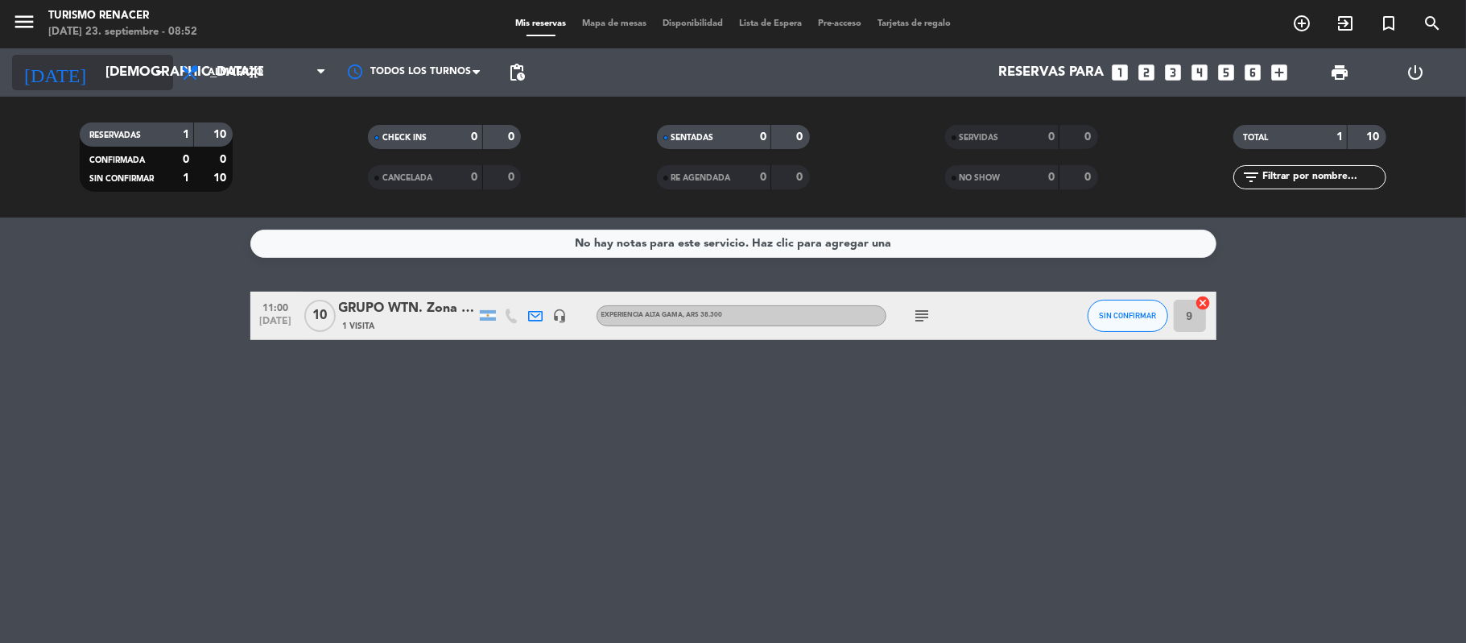
click at [145, 85] on input "[DEMOGRAPHIC_DATA][DATE]" at bounding box center [184, 72] width 174 height 31
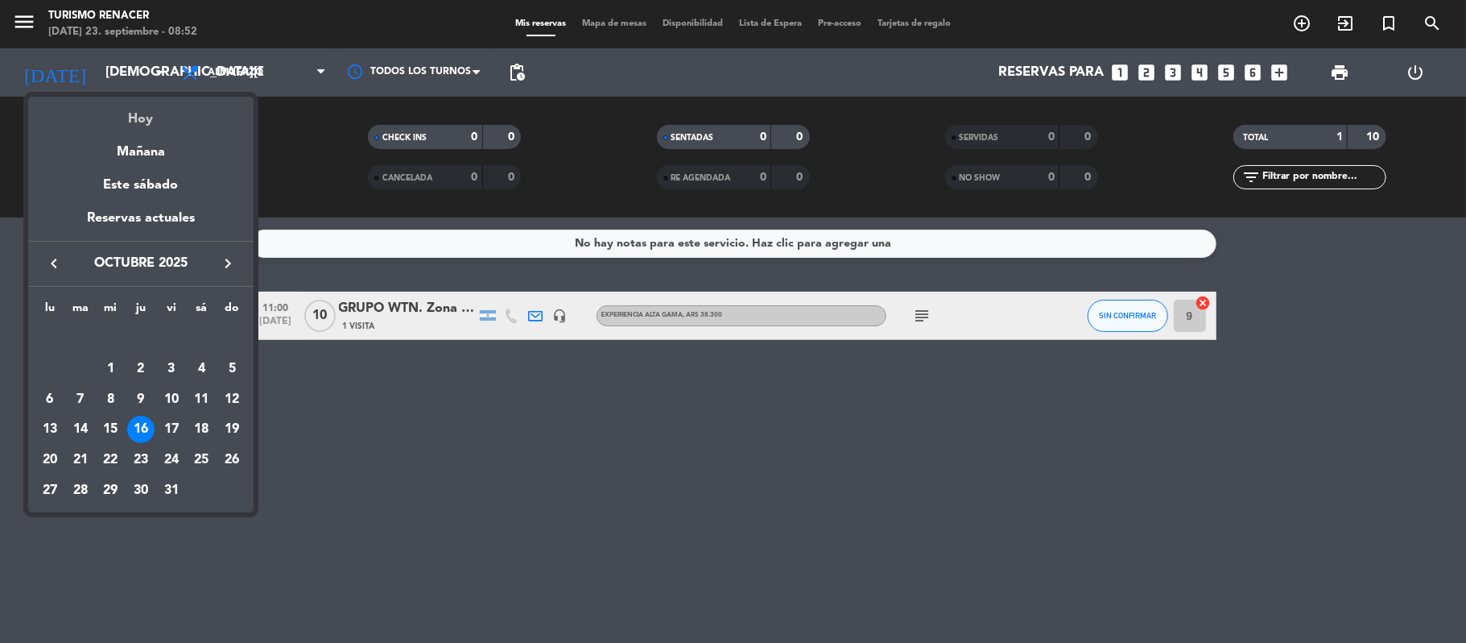
click at [149, 114] on div "Hoy" at bounding box center [140, 113] width 225 height 33
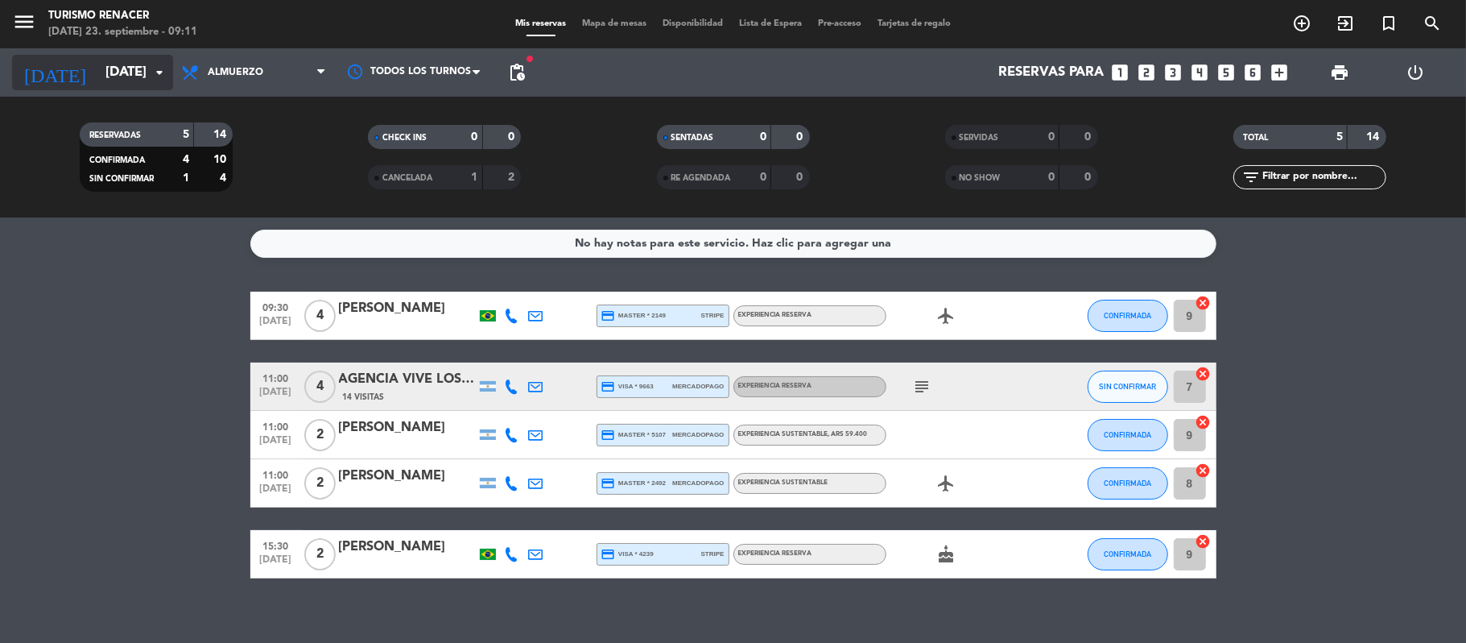
click at [97, 71] on input "[DATE]" at bounding box center [184, 72] width 174 height 31
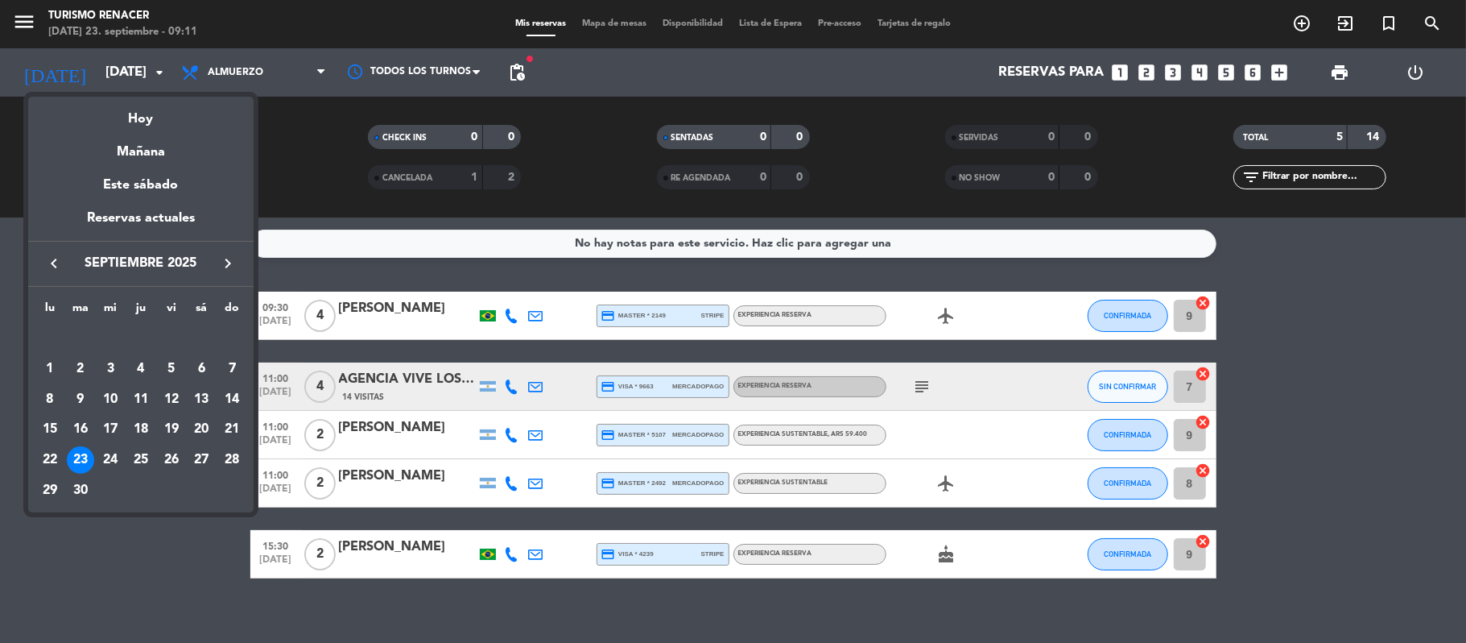
click at [217, 265] on button "keyboard_arrow_right" at bounding box center [227, 263] width 29 height 21
click at [201, 397] on div "11" at bounding box center [201, 399] width 27 height 27
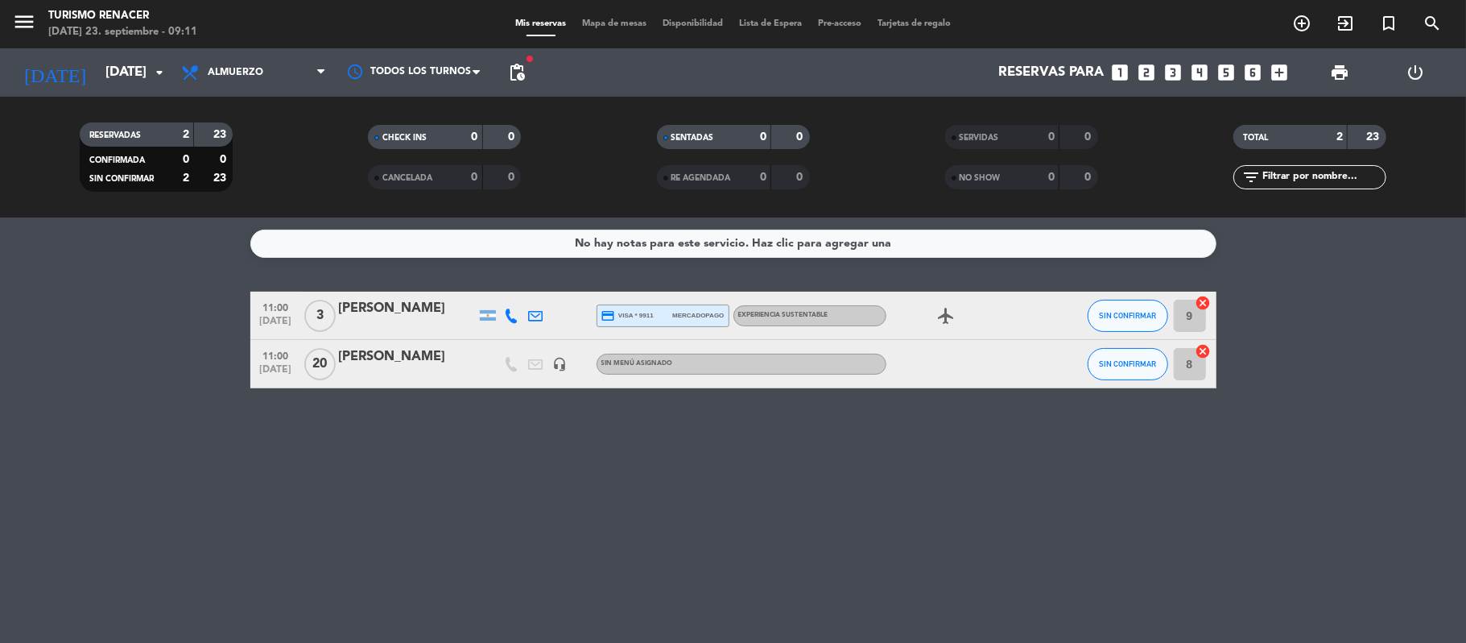
click at [201, 397] on div "No hay notas para este servicio. Haz clic para agregar una 11:00 [DATE] 3 [PERS…" at bounding box center [733, 429] width 1466 height 425
click at [564, 367] on icon "headset_mic" at bounding box center [560, 364] width 14 height 14
click at [510, 309] on icon at bounding box center [512, 315] width 14 height 14
click at [542, 309] on icon at bounding box center [536, 315] width 14 height 14
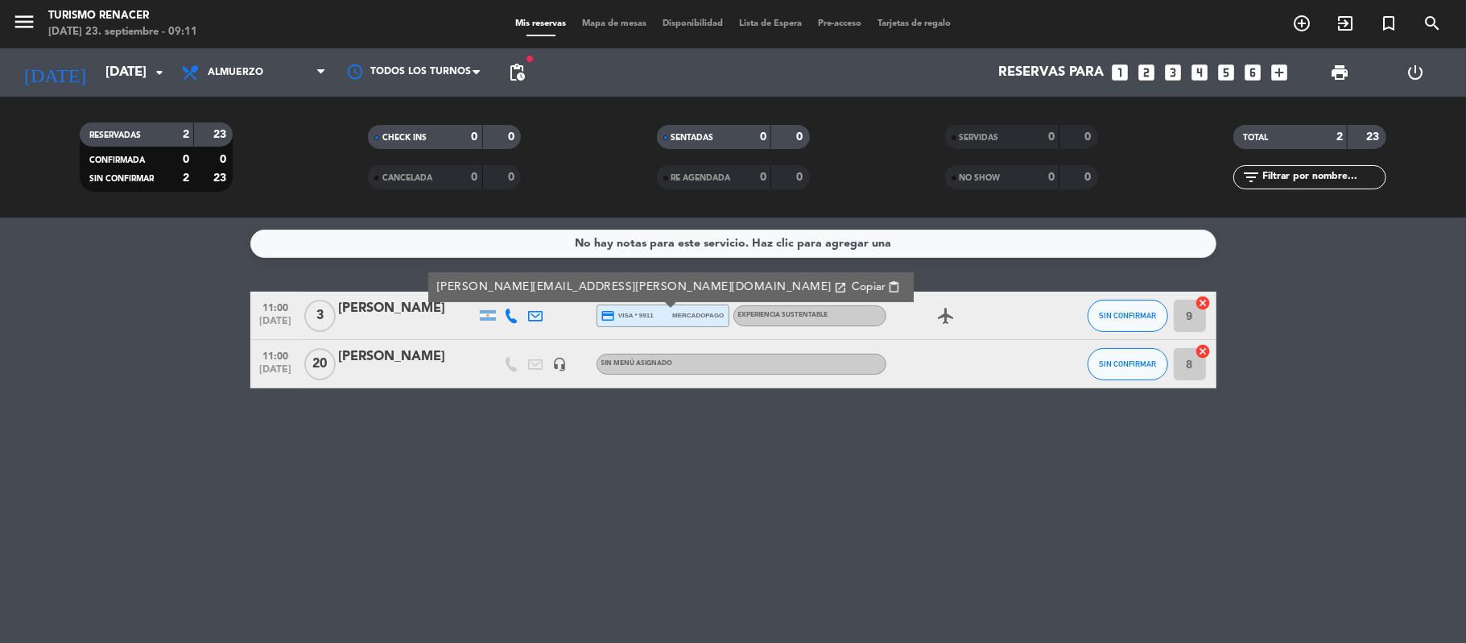
click at [564, 354] on div "headset_mic" at bounding box center [560, 364] width 24 height 48
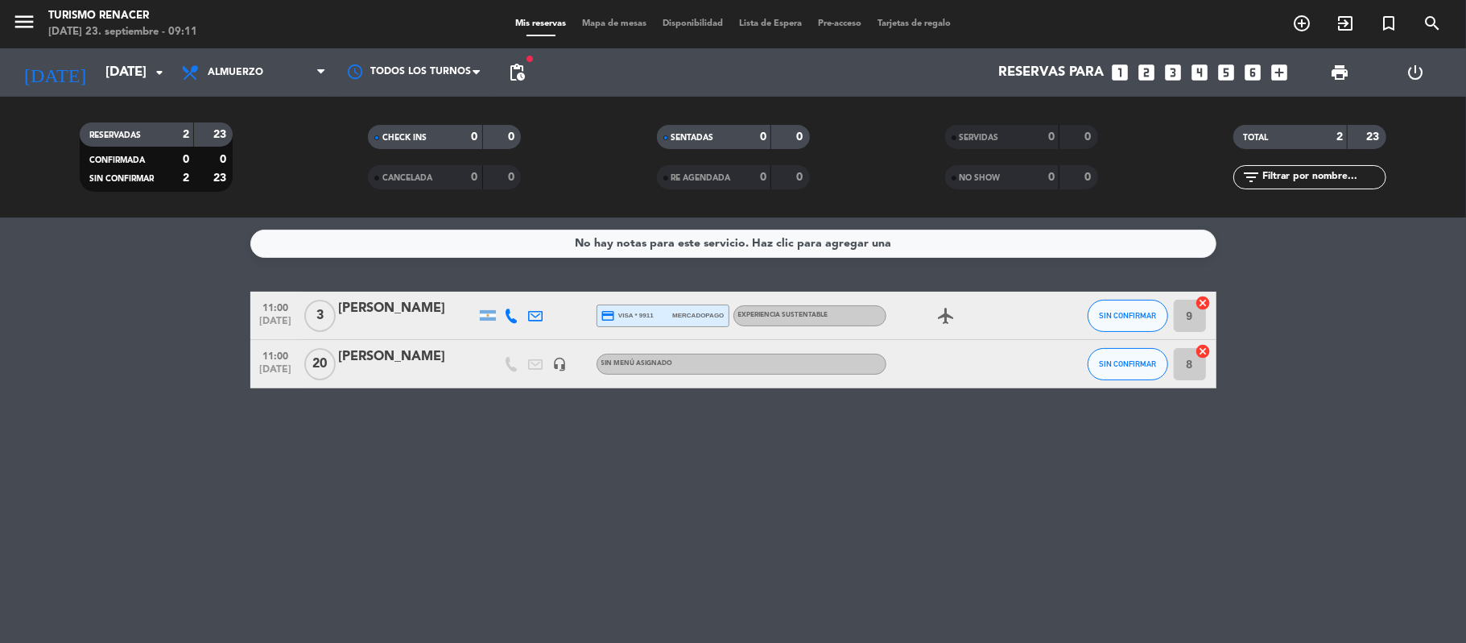
click at [564, 362] on icon "headset_mic" at bounding box center [560, 364] width 14 height 14
click at [513, 314] on icon at bounding box center [512, 315] width 14 height 14
click at [531, 314] on icon at bounding box center [536, 315] width 14 height 14
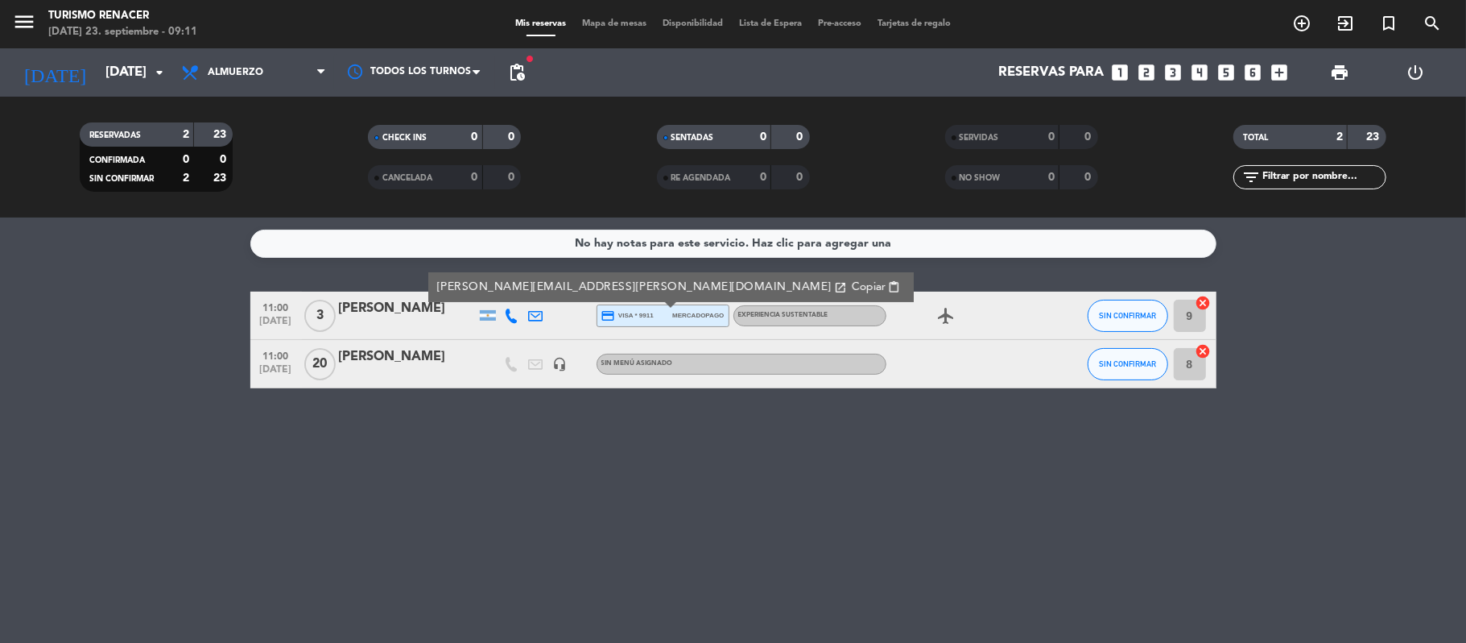
click at [254, 280] on div "No hay notas para este servicio. Haz clic para agregar una 11:00 [DATE] 3 Maria…" at bounding box center [733, 429] width 1466 height 425
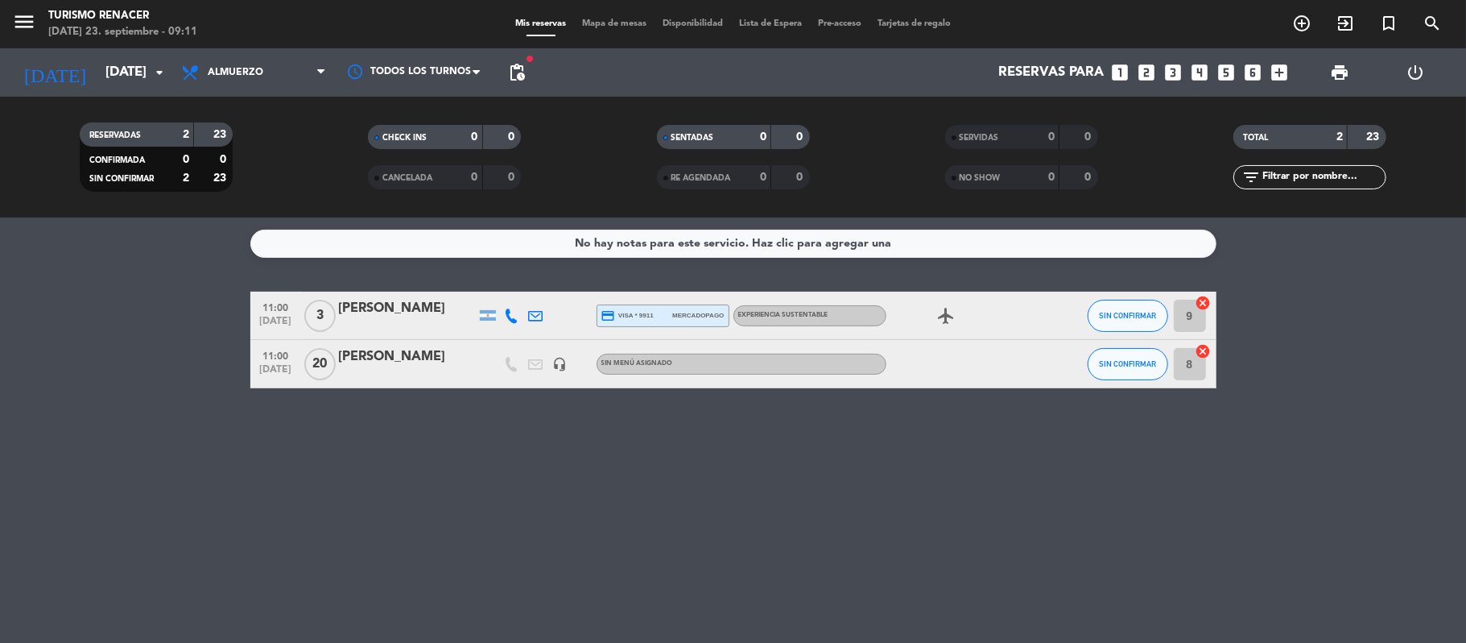
click at [506, 313] on icon at bounding box center [512, 315] width 14 height 14
click at [538, 313] on icon at bounding box center [536, 315] width 14 height 14
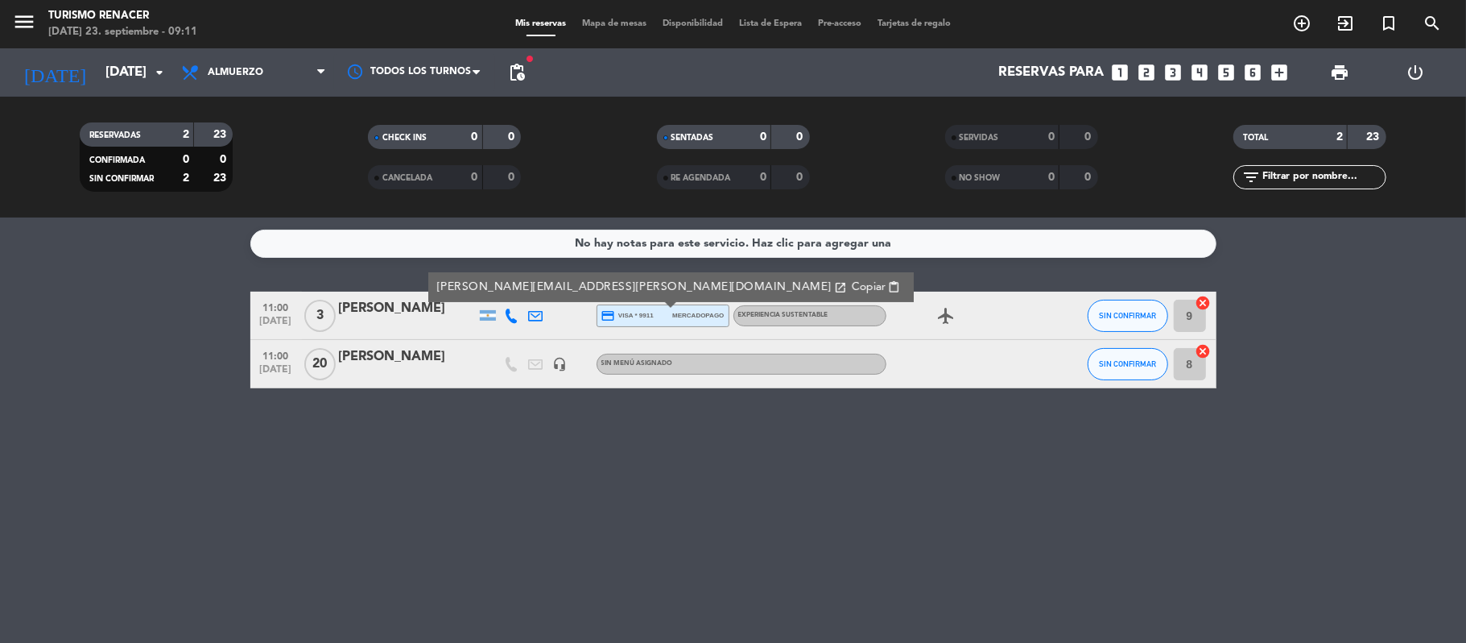
click at [559, 362] on icon "headset_mic" at bounding box center [560, 364] width 14 height 14
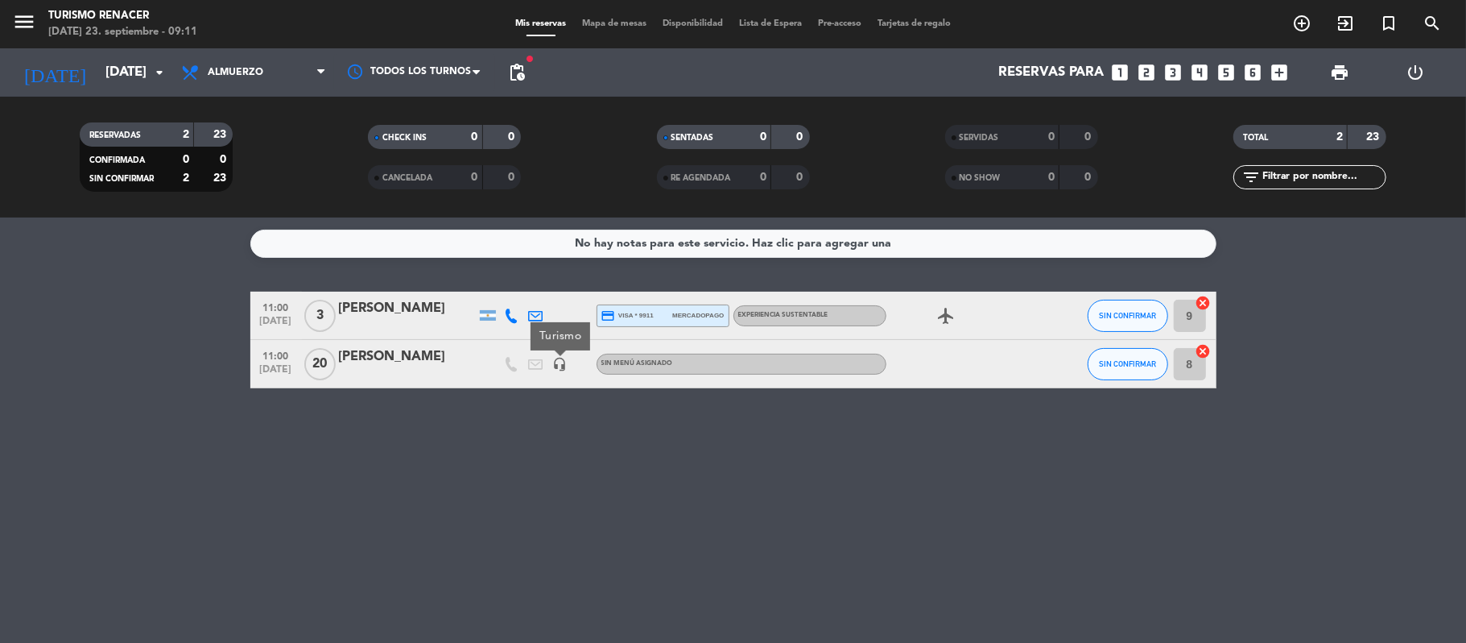
click at [504, 448] on div "No hay notas para este servicio. Haz clic para agregar una 11:00 [DATE] 3 [PERS…" at bounding box center [733, 429] width 1466 height 425
click at [121, 68] on input "[DATE]" at bounding box center [184, 72] width 174 height 31
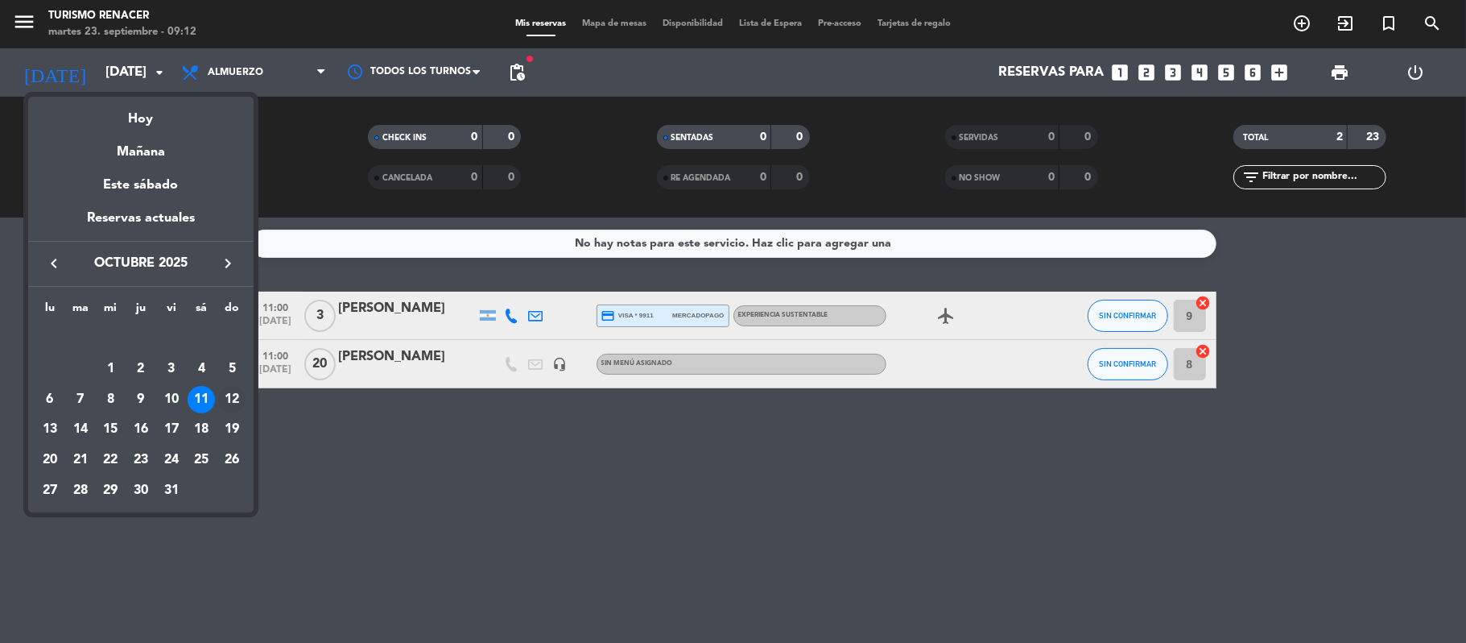
click at [235, 401] on div "12" at bounding box center [231, 399] width 27 height 27
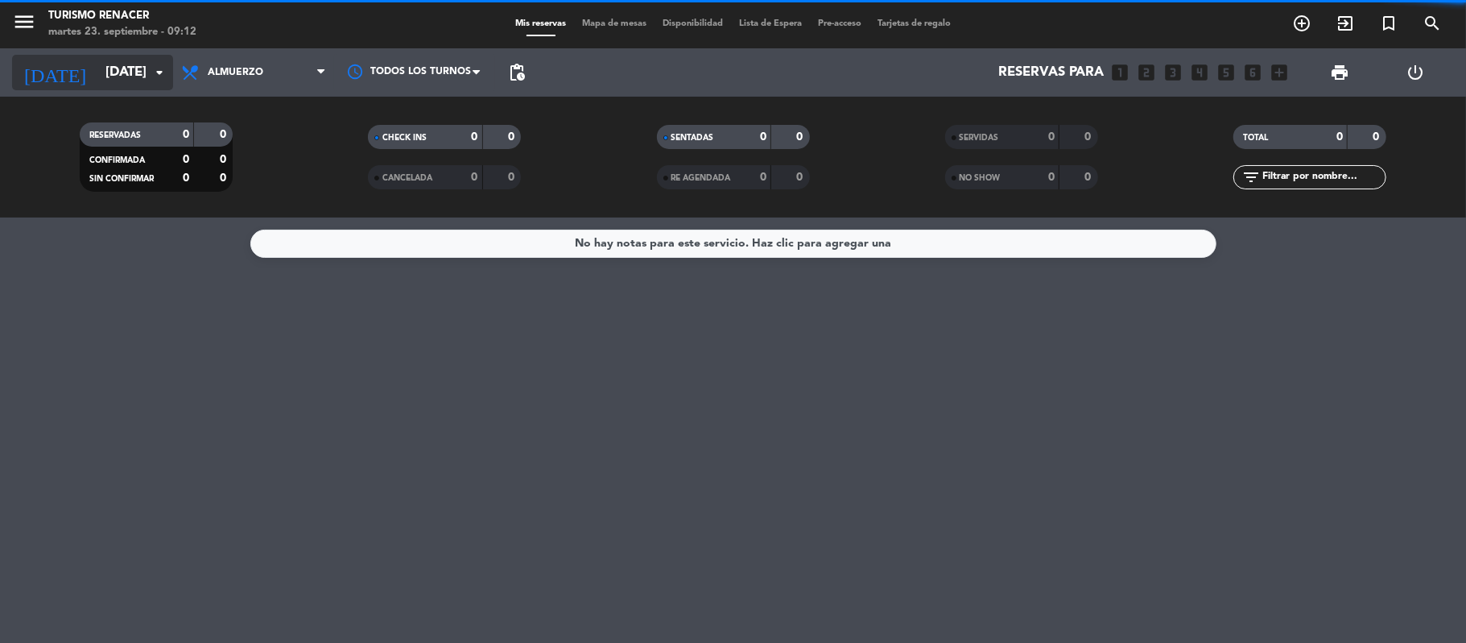
click at [143, 69] on input "[DATE]" at bounding box center [184, 72] width 174 height 31
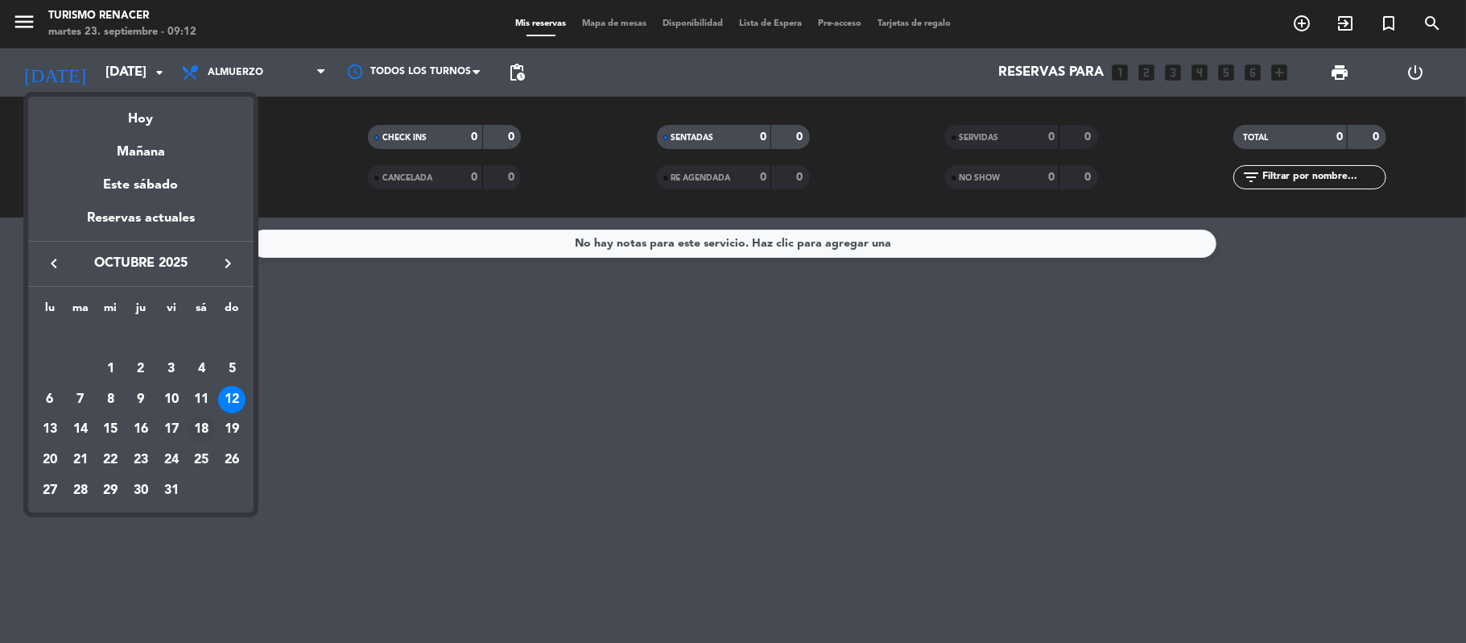
click at [200, 432] on div "18" at bounding box center [201, 428] width 27 height 27
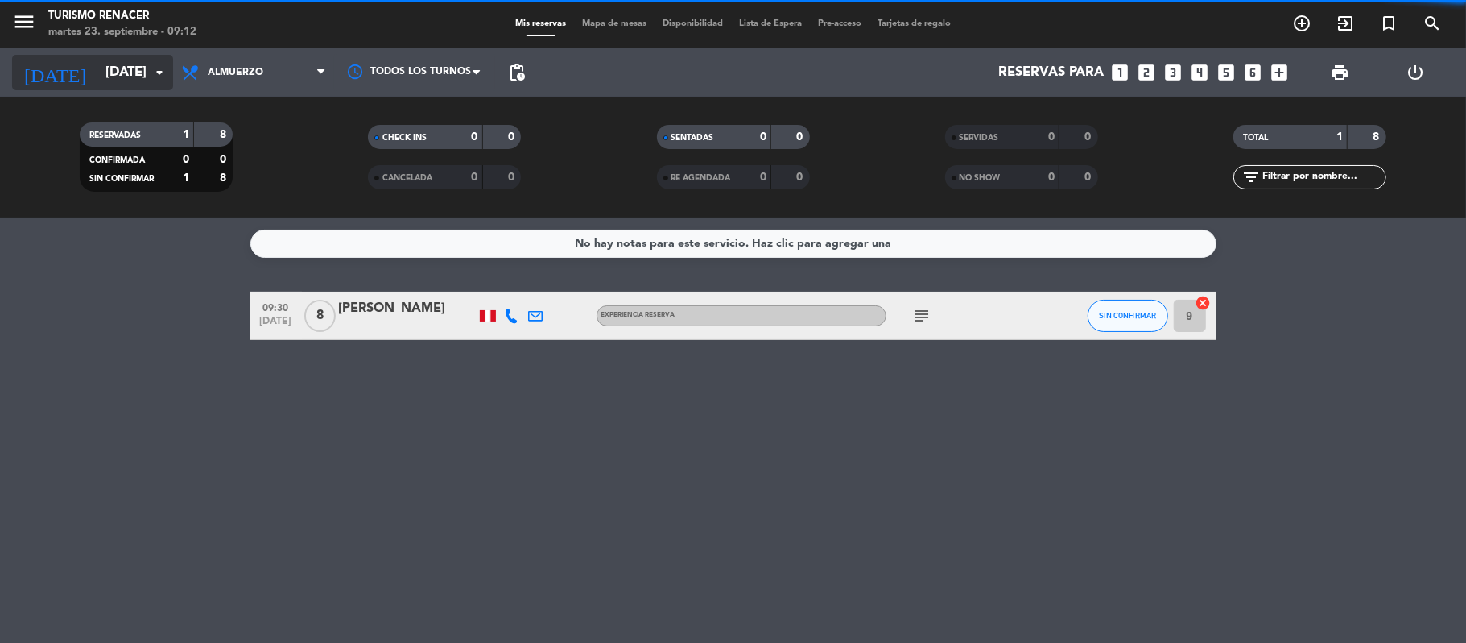
click at [123, 58] on input "[DATE]" at bounding box center [184, 72] width 174 height 31
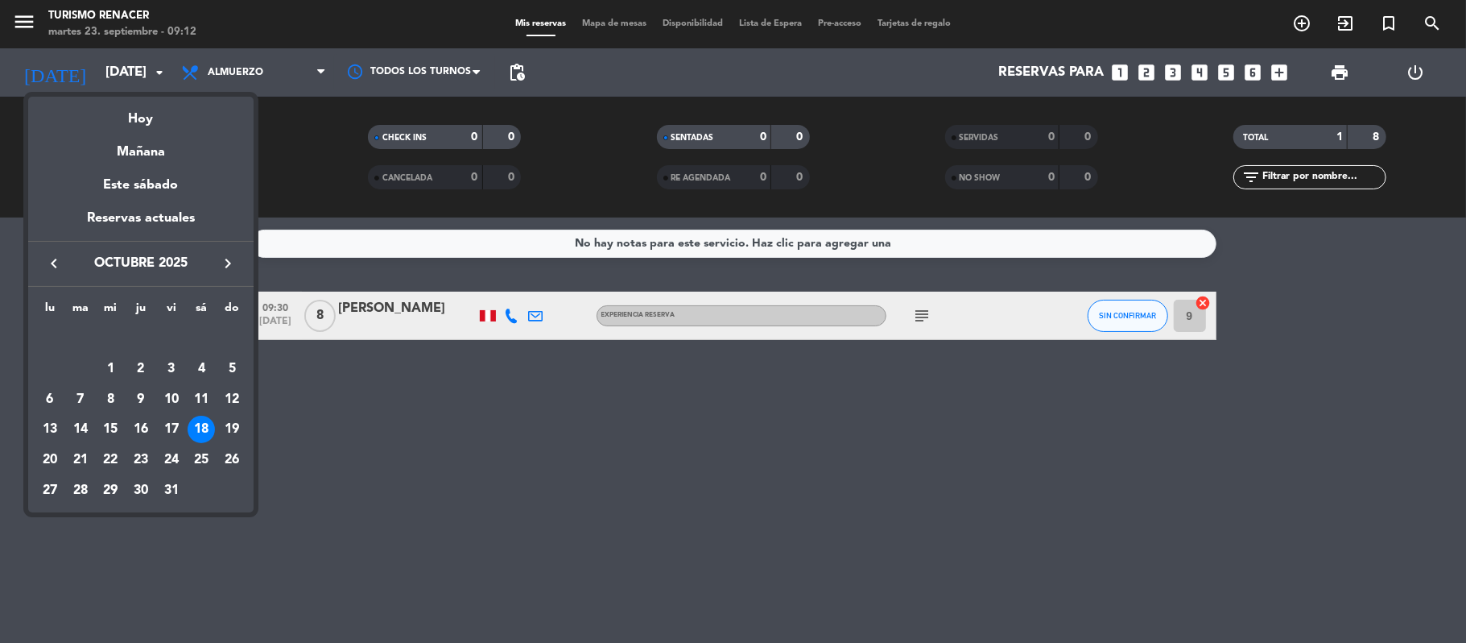
click at [928, 311] on div at bounding box center [733, 321] width 1466 height 643
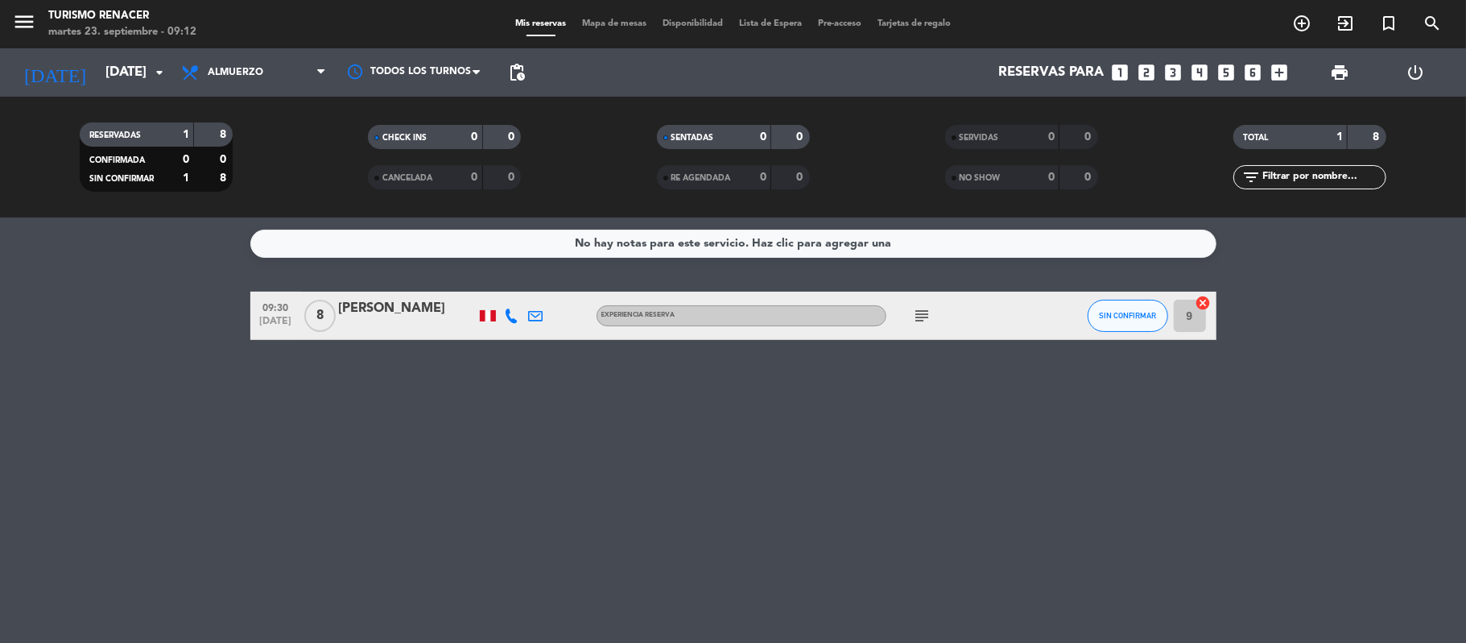
click at [928, 311] on icon "subject" at bounding box center [922, 315] width 19 height 19
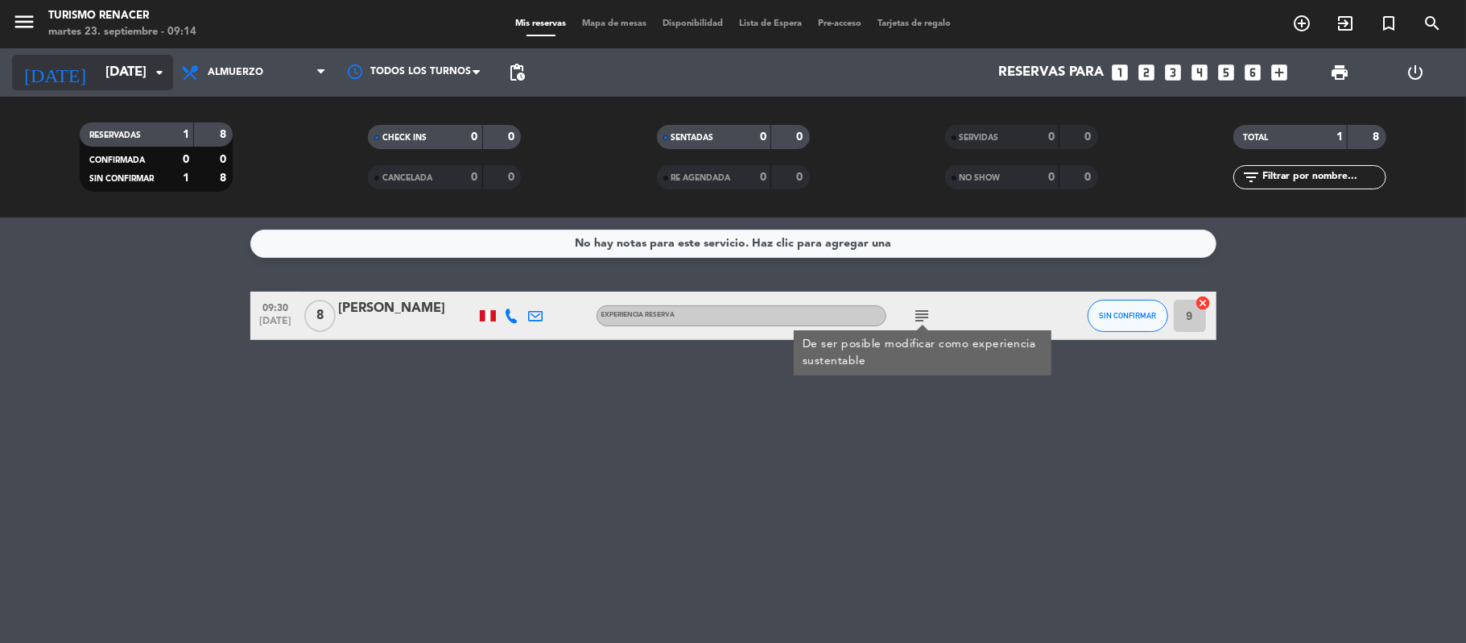
click at [97, 66] on input "[DATE]" at bounding box center [184, 72] width 174 height 31
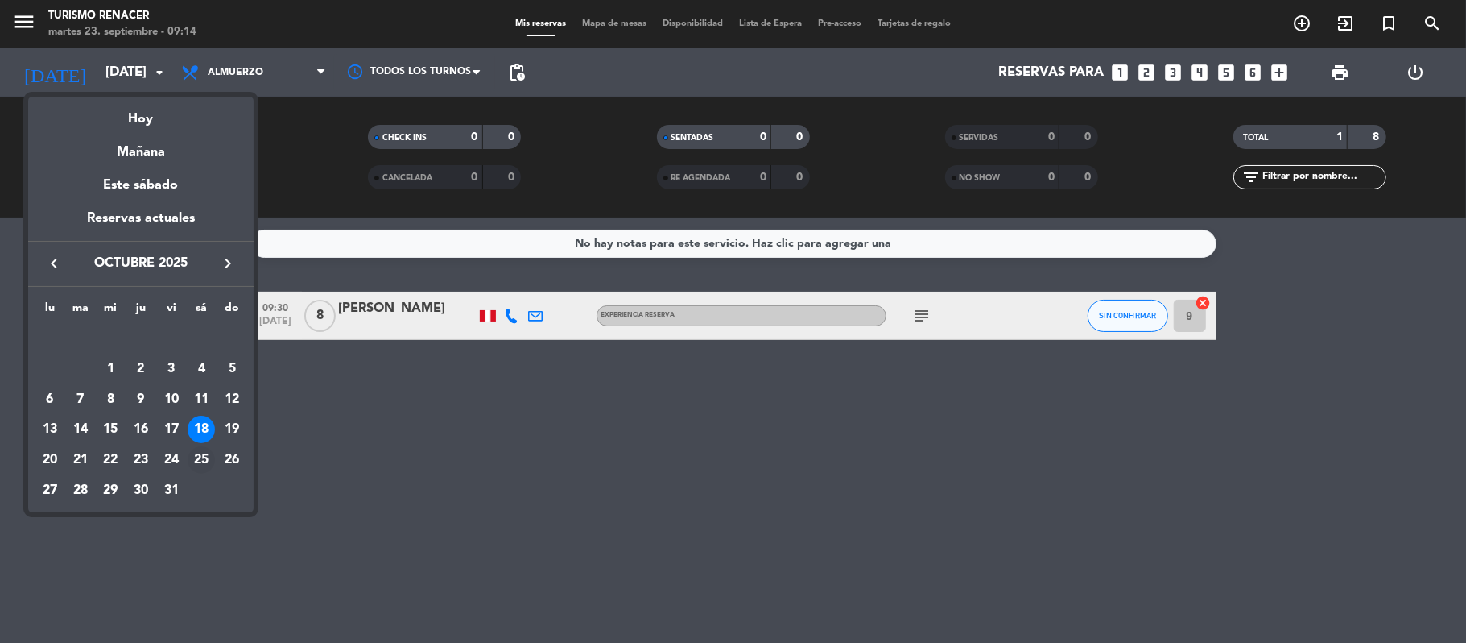
click at [197, 461] on div "25" at bounding box center [201, 459] width 27 height 27
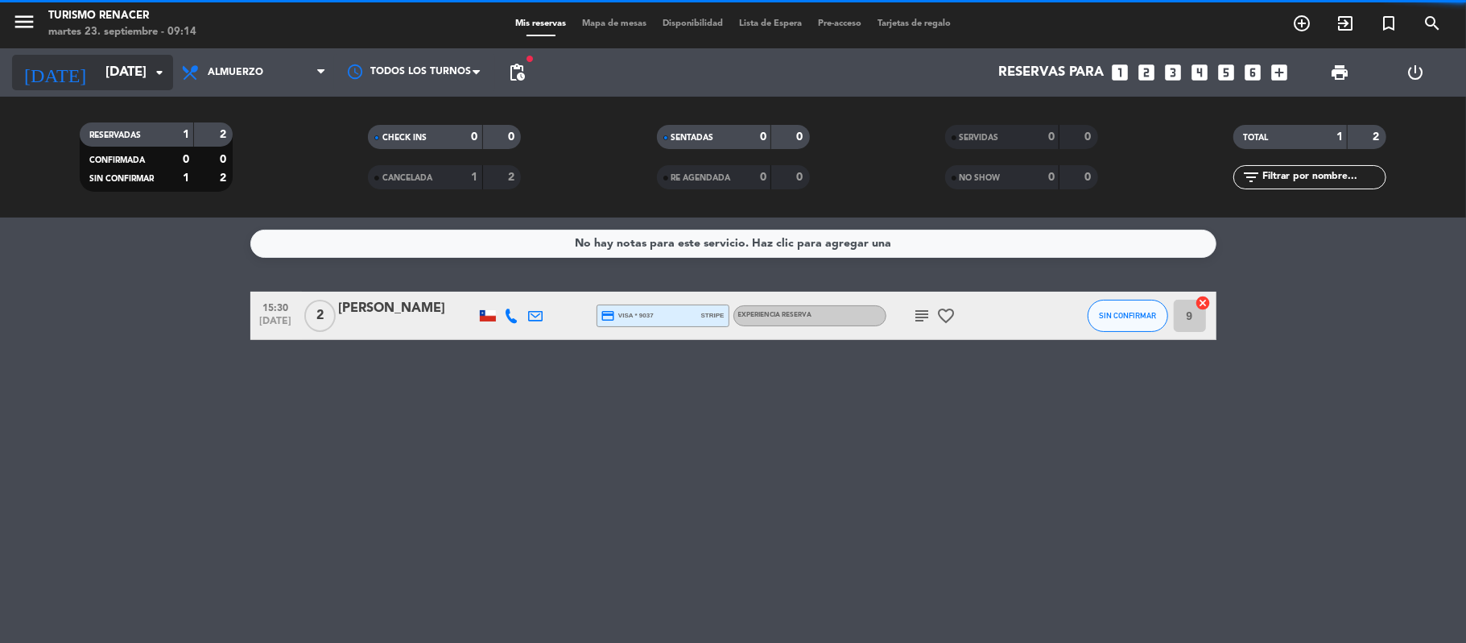
click at [133, 81] on input "[DATE]" at bounding box center [184, 72] width 174 height 31
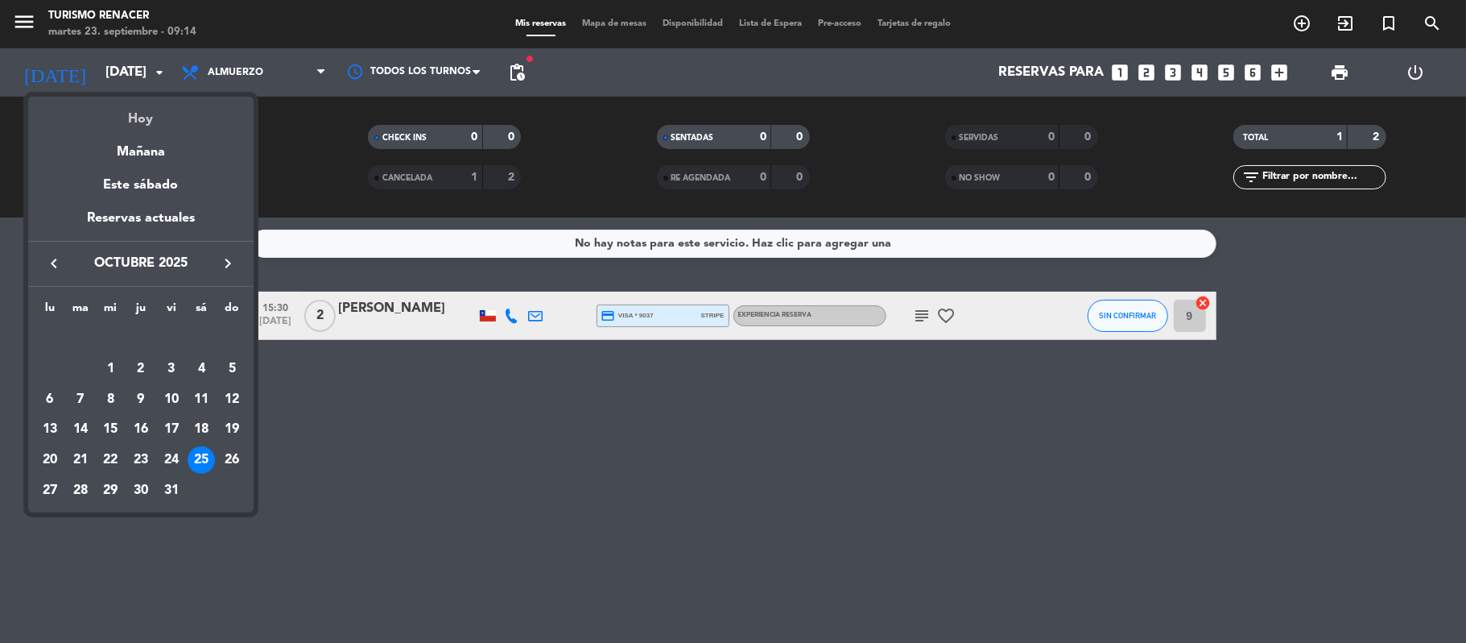
click at [133, 116] on div "Hoy" at bounding box center [140, 113] width 225 height 33
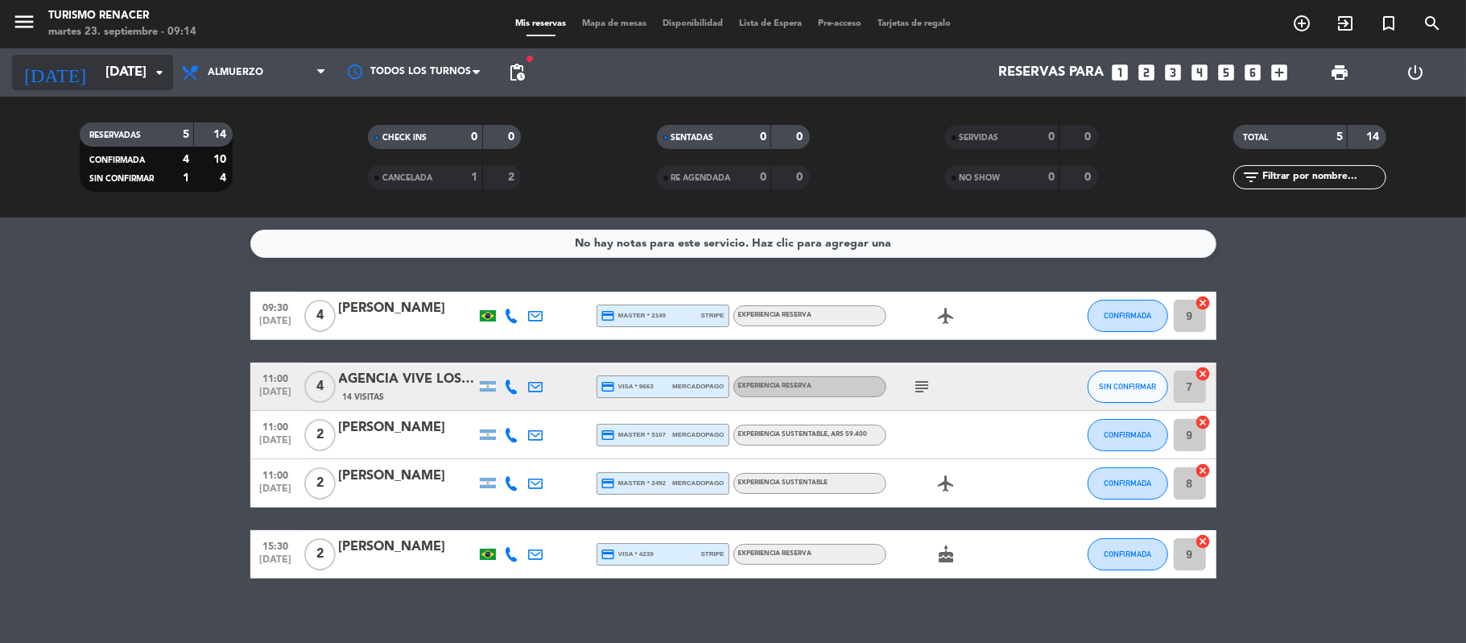
click at [146, 68] on input "[DATE]" at bounding box center [184, 72] width 174 height 31
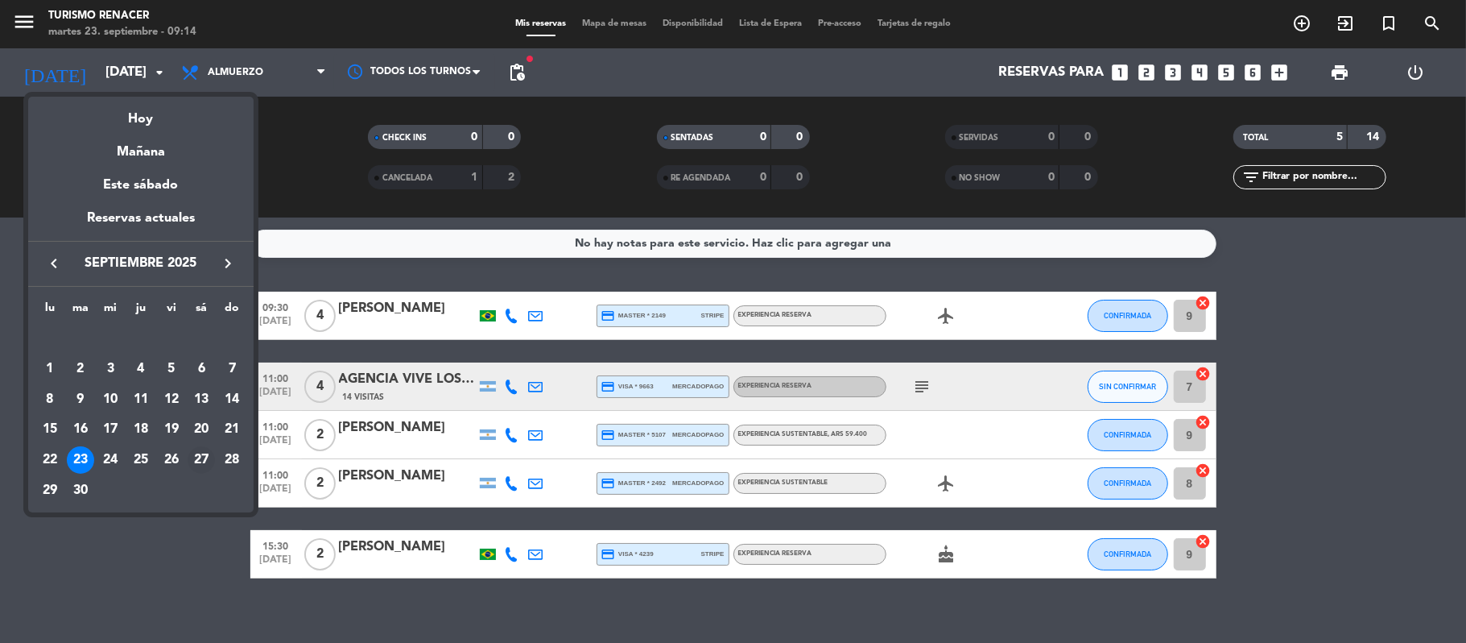
click at [203, 454] on div "27" at bounding box center [201, 459] width 27 height 27
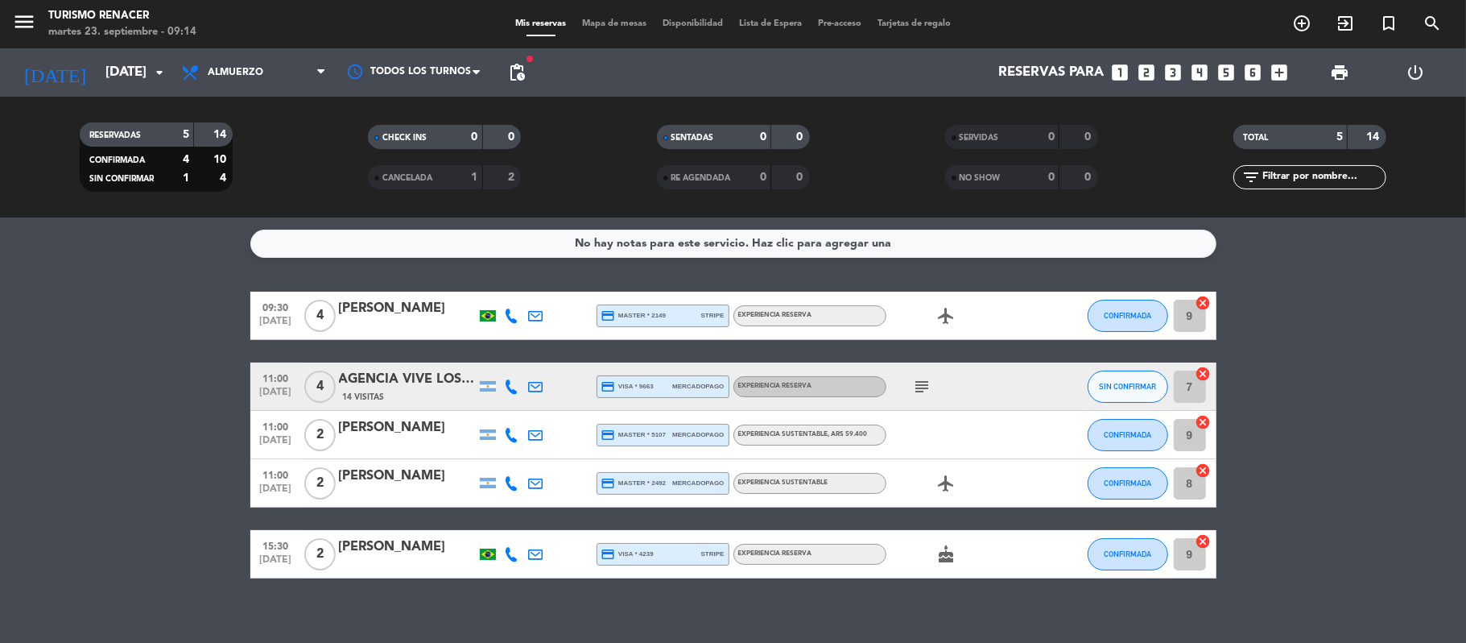
type input "[DATE]"
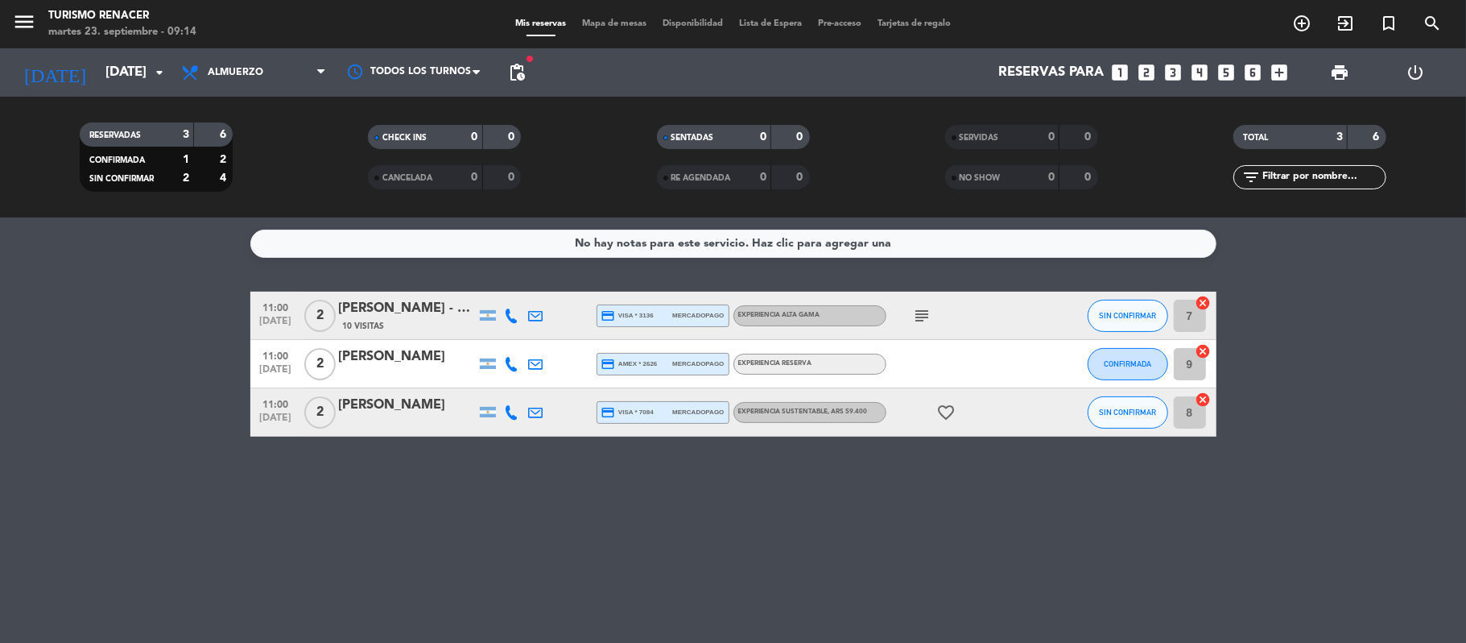
click at [928, 316] on icon "subject" at bounding box center [922, 315] width 19 height 19
